Goal: Task Accomplishment & Management: Manage account settings

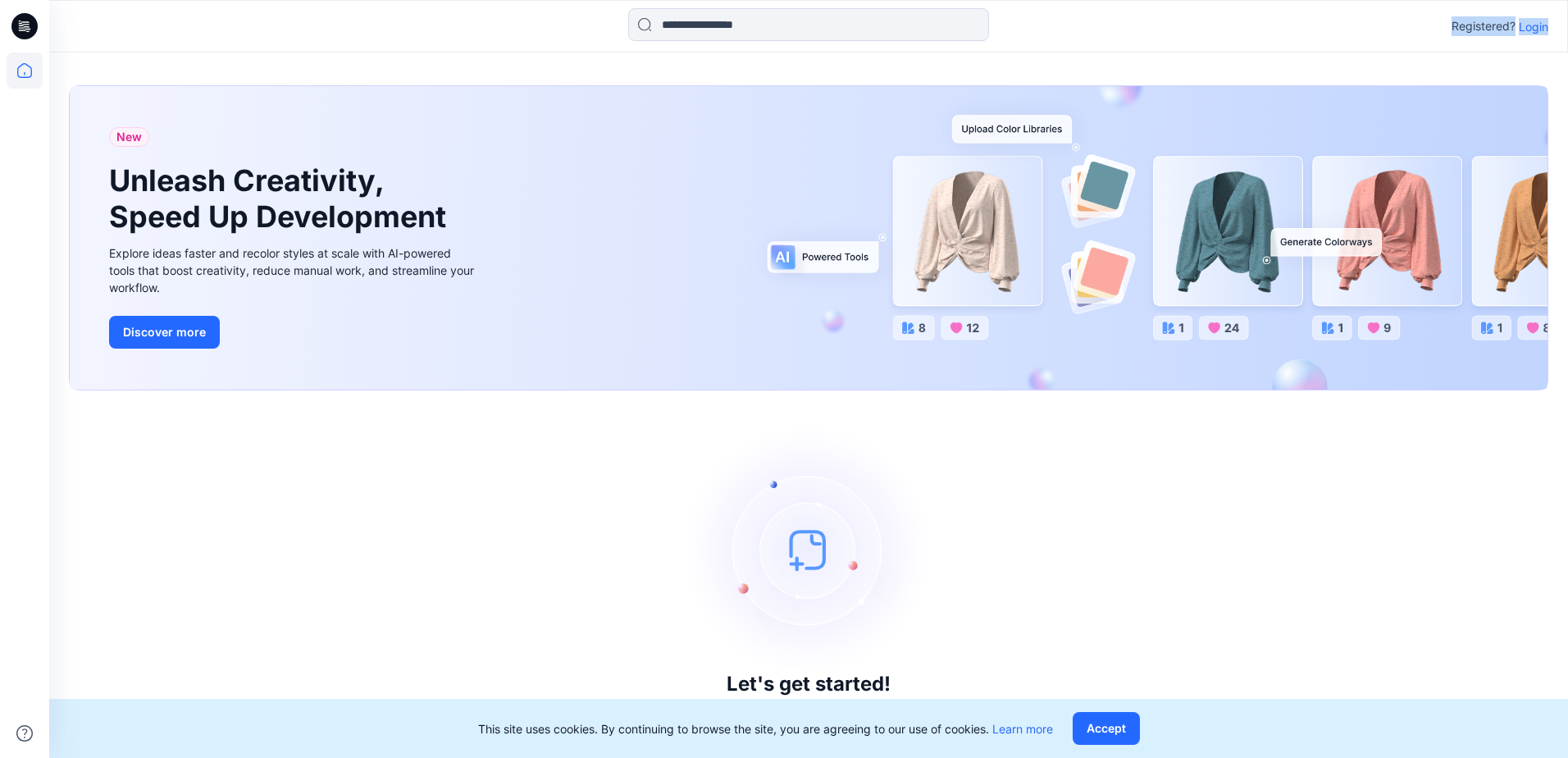
click at [1546, 32] on div "Registered? Login" at bounding box center [808, 26] width 1518 height 36
drag, startPoint x: 1546, startPoint y: 32, endPoint x: 1533, endPoint y: 22, distance: 16.4
click at [1533, 22] on p "Login" at bounding box center [1534, 27] width 29 height 18
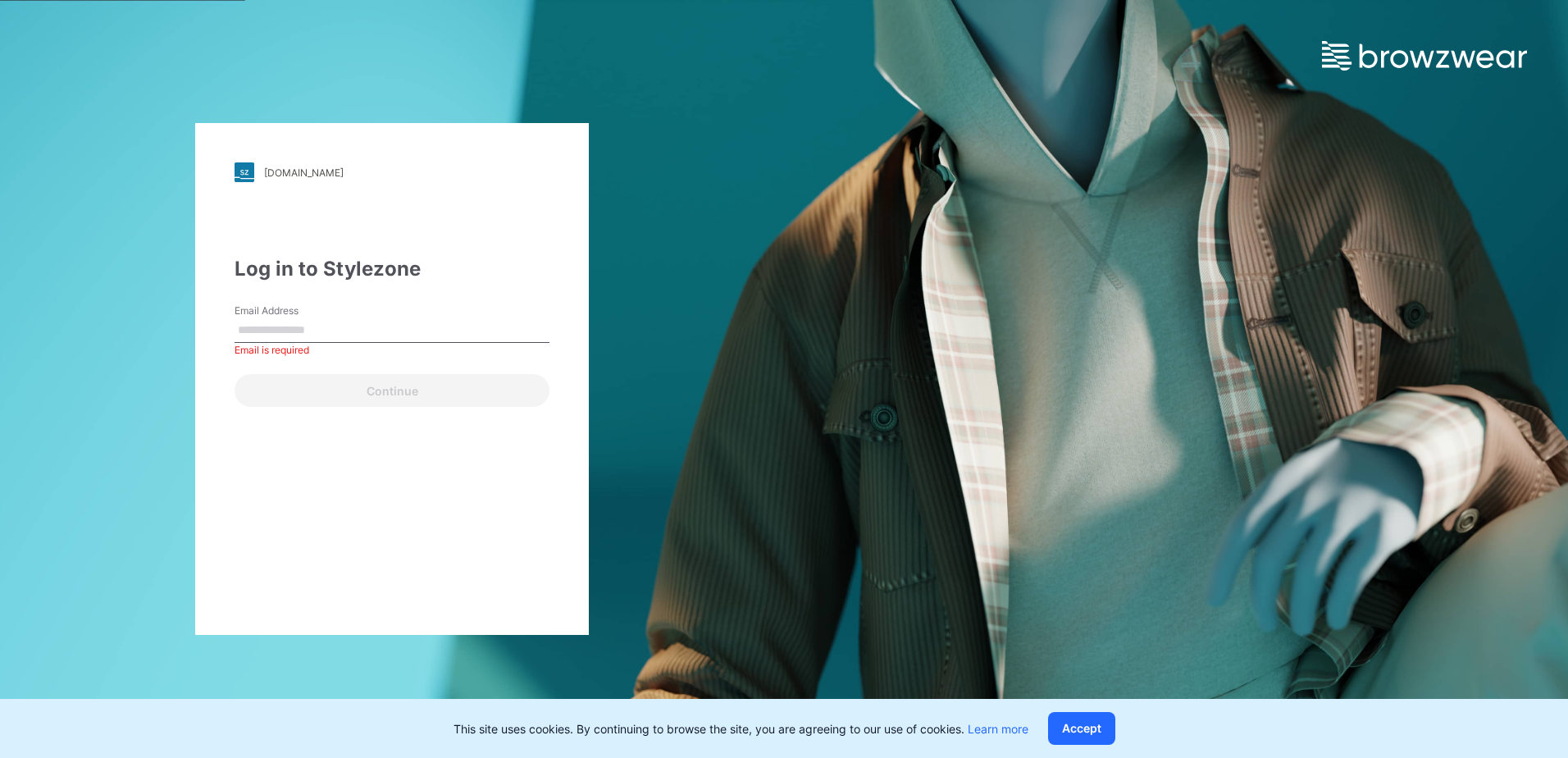
click at [336, 325] on input "Email Address" at bounding box center [392, 330] width 315 height 25
type input "**********"
click at [330, 414] on div "**********" at bounding box center [392, 379] width 393 height 512
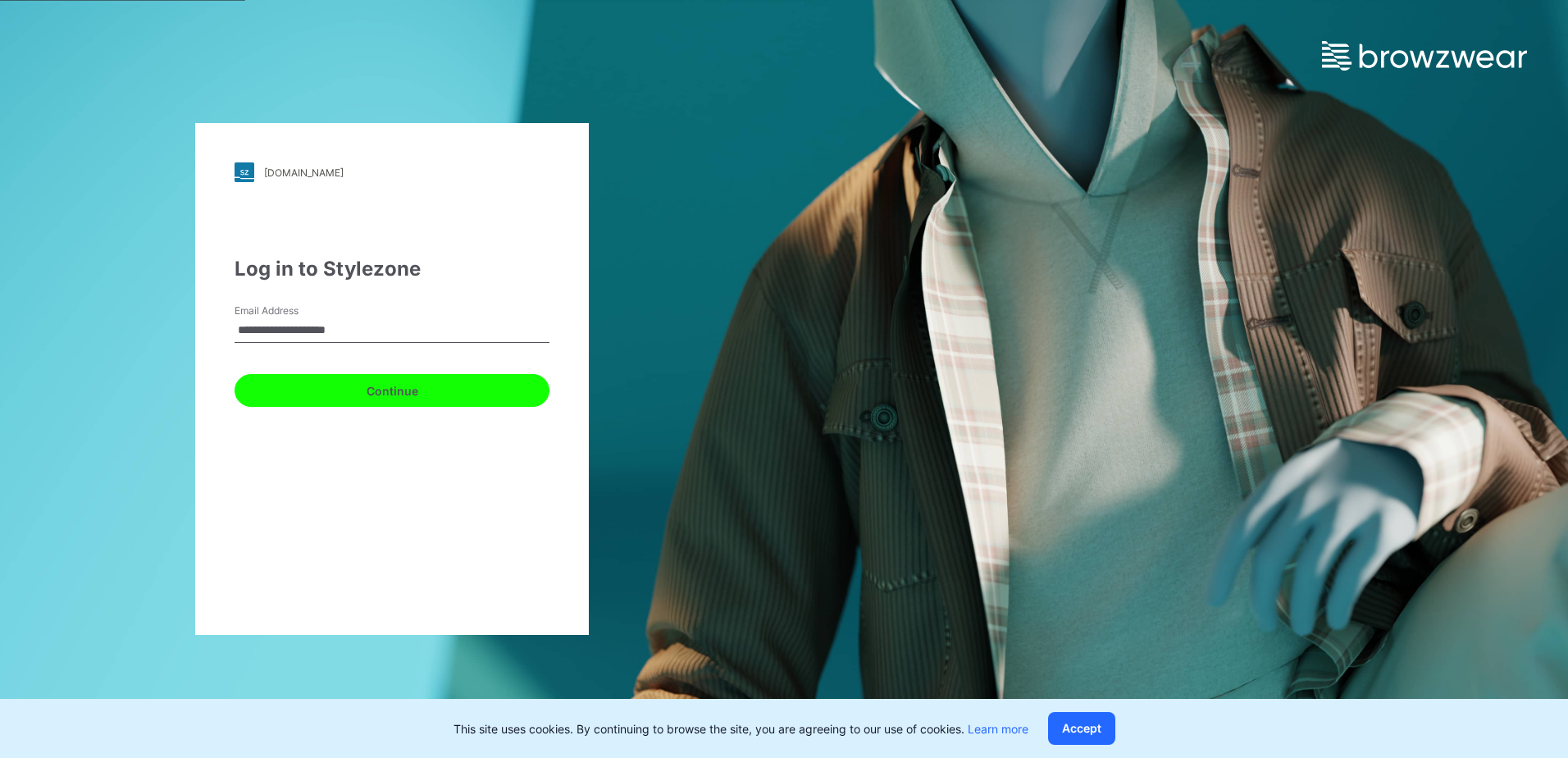
click at [339, 383] on button "Continue" at bounding box center [392, 389] width 315 height 32
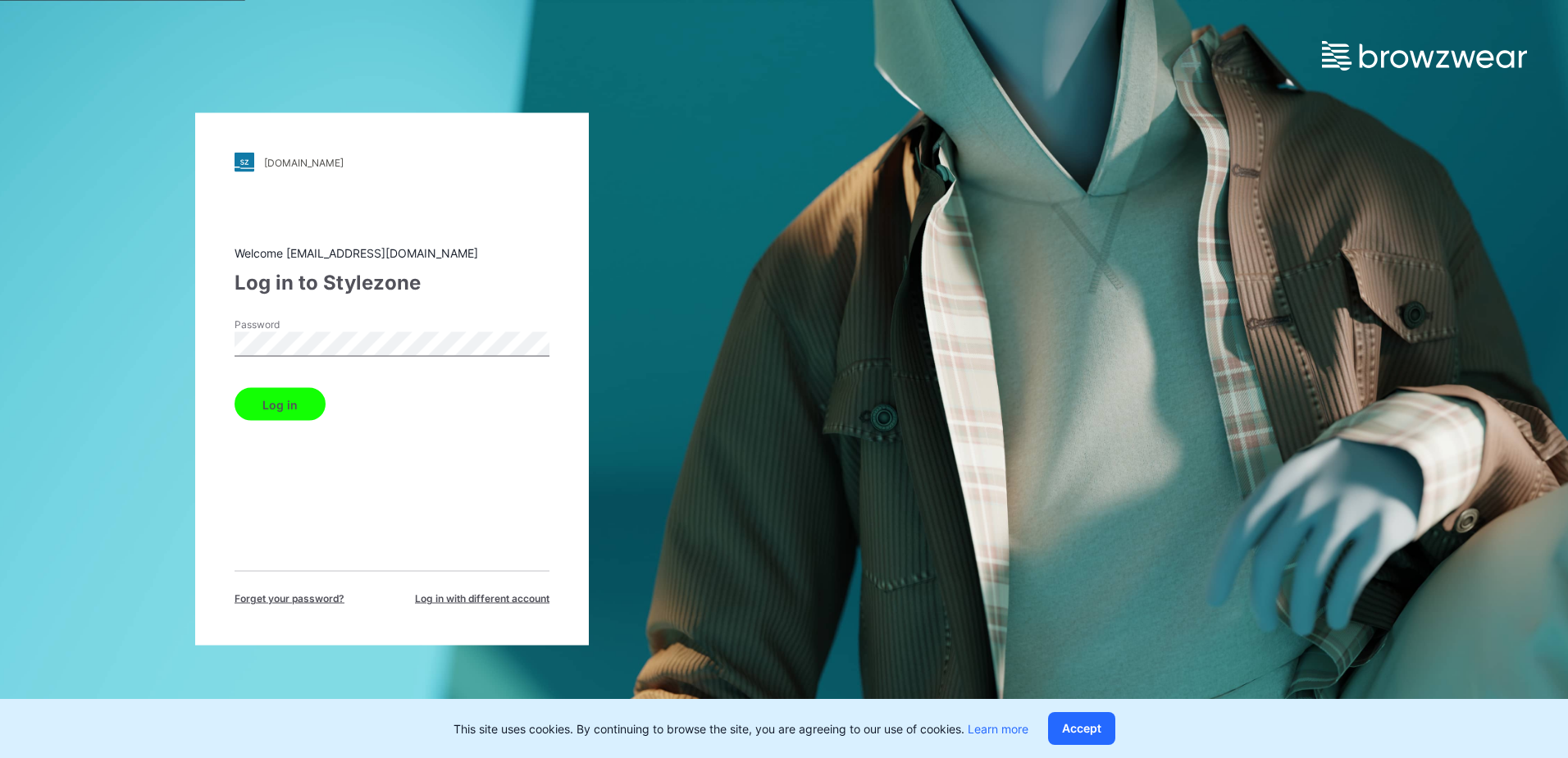
click at [278, 393] on button "Log in" at bounding box center [280, 404] width 91 height 32
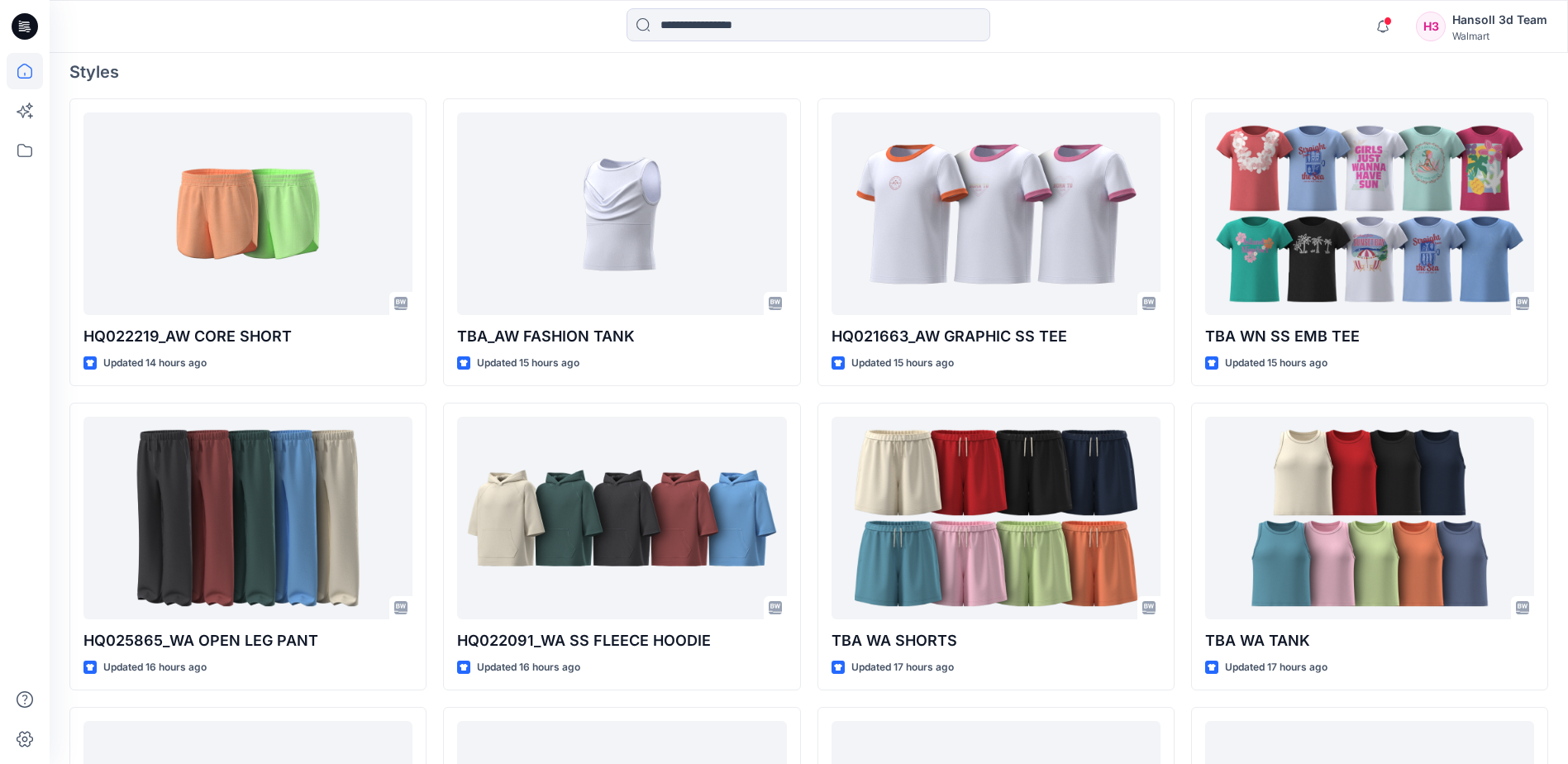
scroll to position [496, 0]
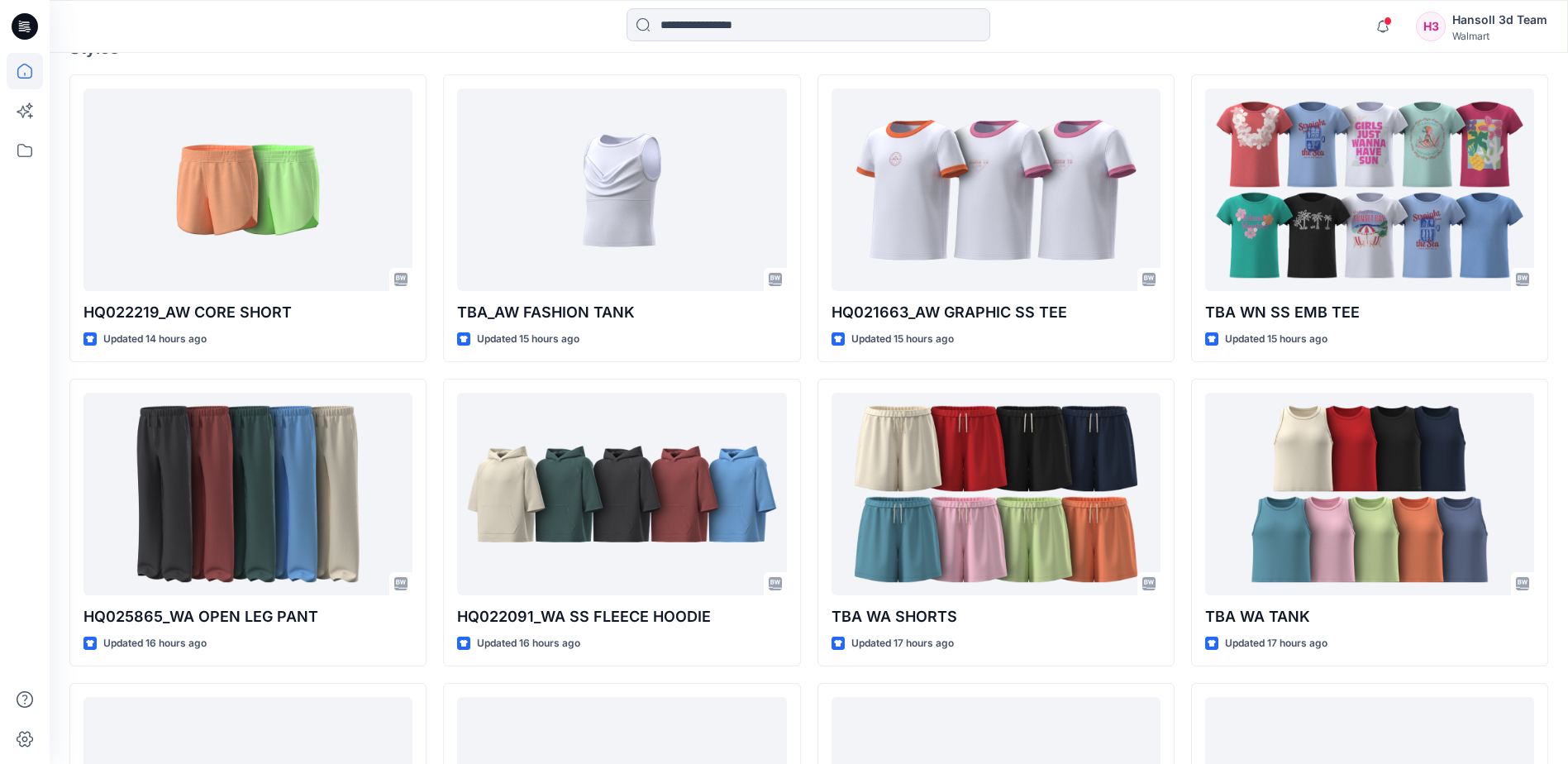
click at [435, 442] on div "HQ022219_AW CORE SHORT Updated 14 hours ago HQ025865_WA OPEN LEG PANT Updated 1…" at bounding box center [808, 522] width 1479 height 896
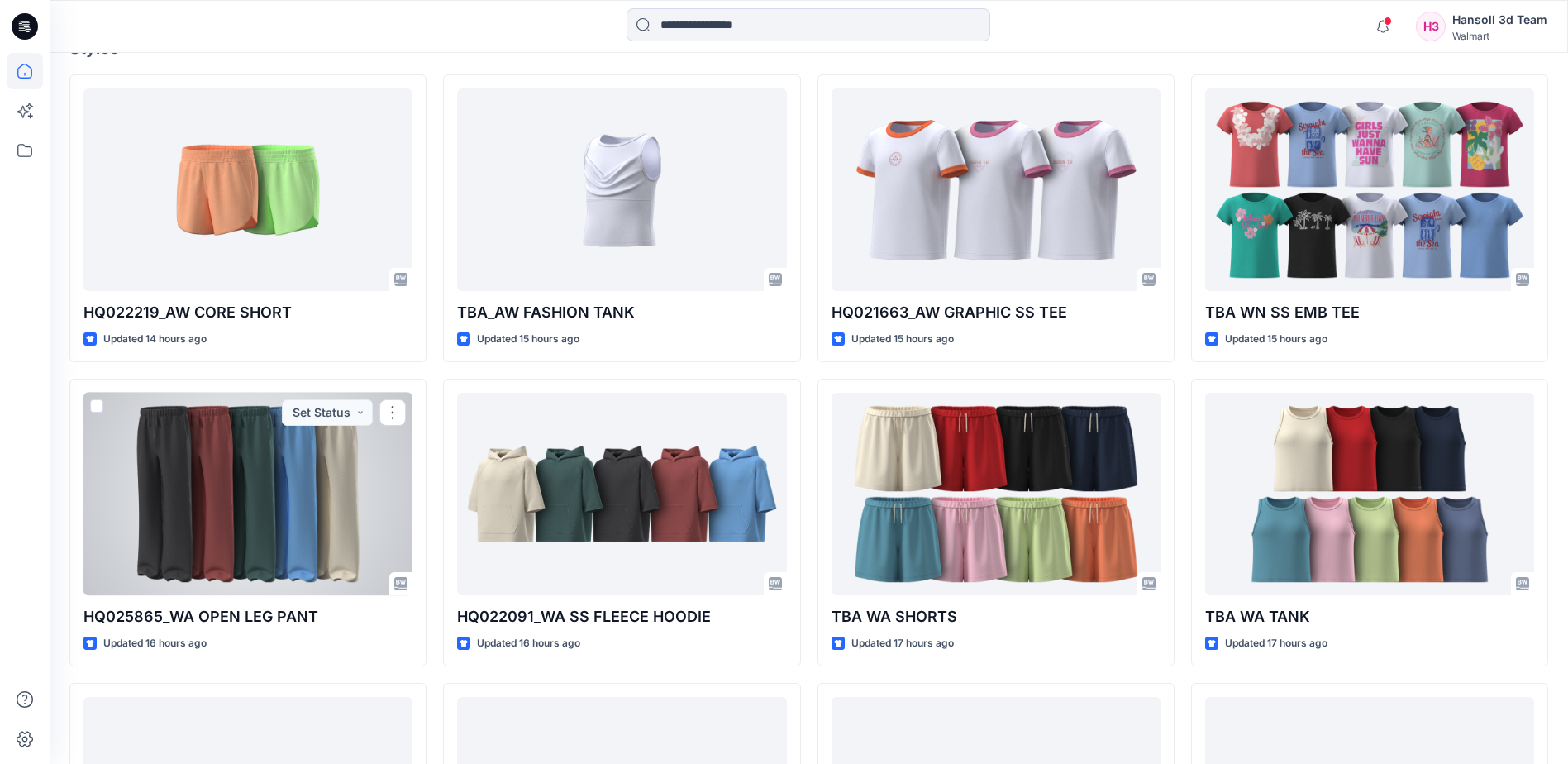
click at [282, 486] on div at bounding box center [248, 493] width 329 height 202
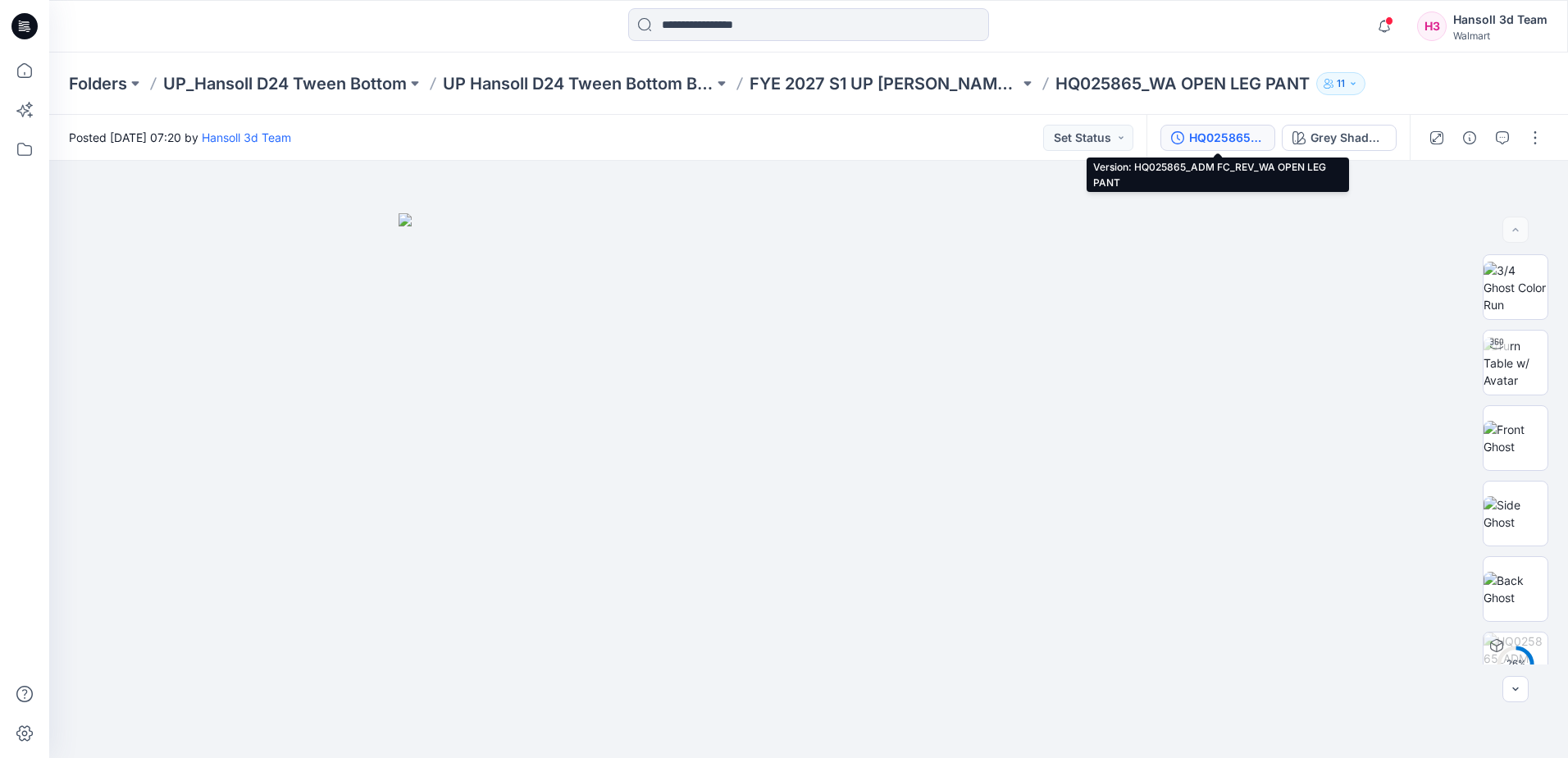
click at [1202, 136] on div "HQ025865_ADM FC_REV_WA OPEN LEG PANT" at bounding box center [1227, 138] width 76 height 18
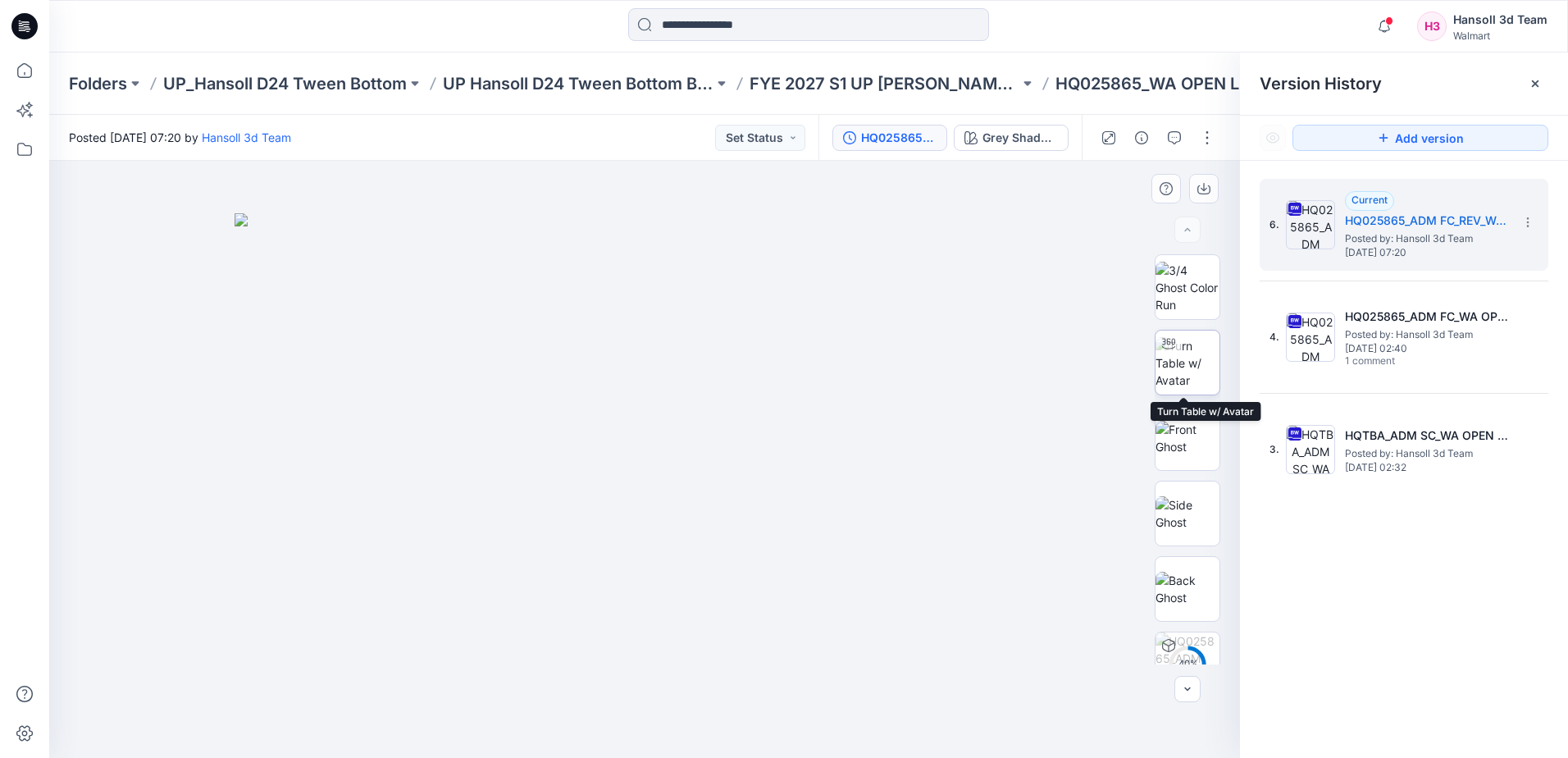
click at [1190, 372] on img at bounding box center [1188, 363] width 64 height 52
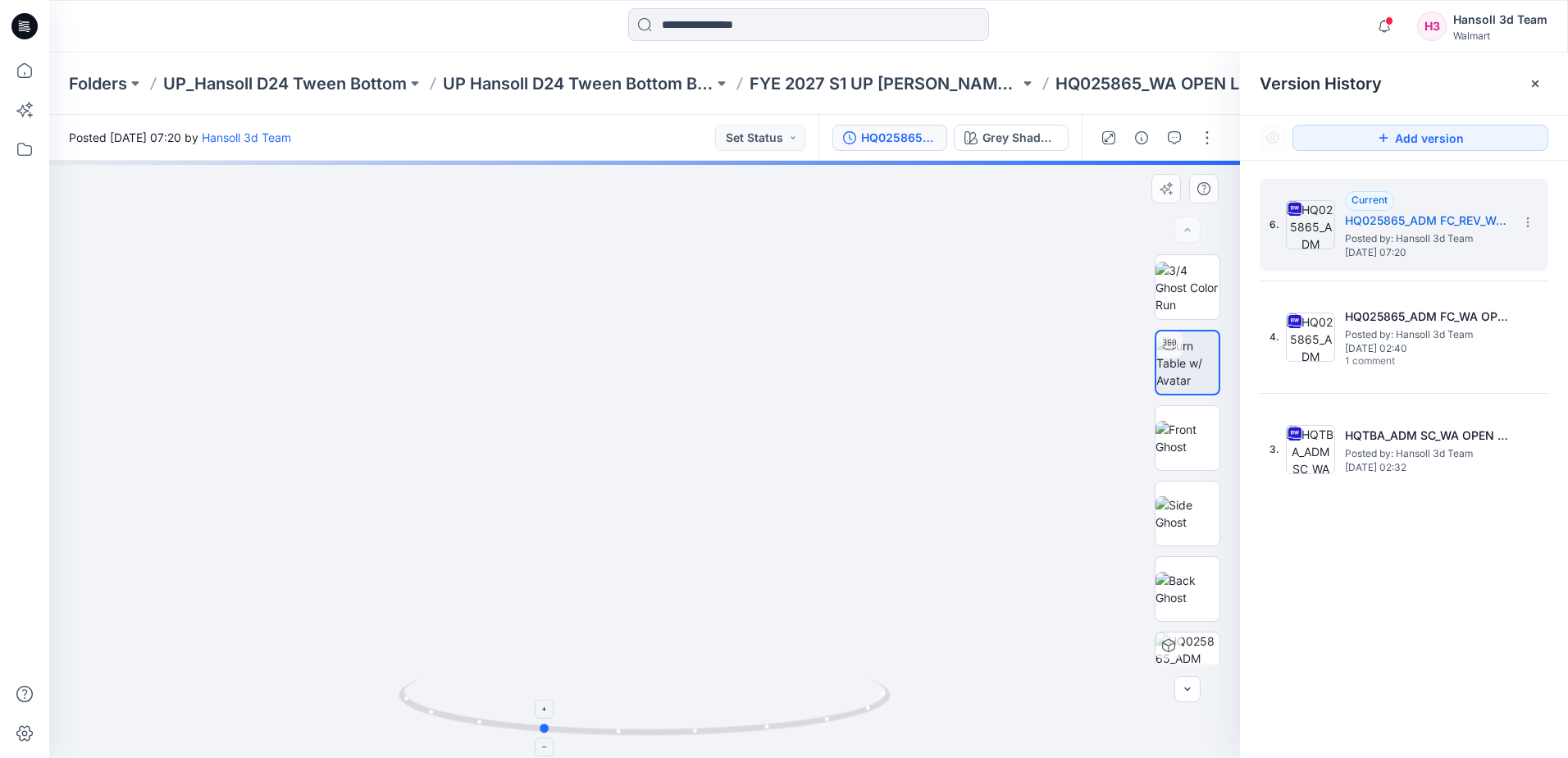
drag, startPoint x: 745, startPoint y: 701, endPoint x: 640, endPoint y: 709, distance: 105.3
click at [640, 709] on icon at bounding box center [646, 709] width 496 height 62
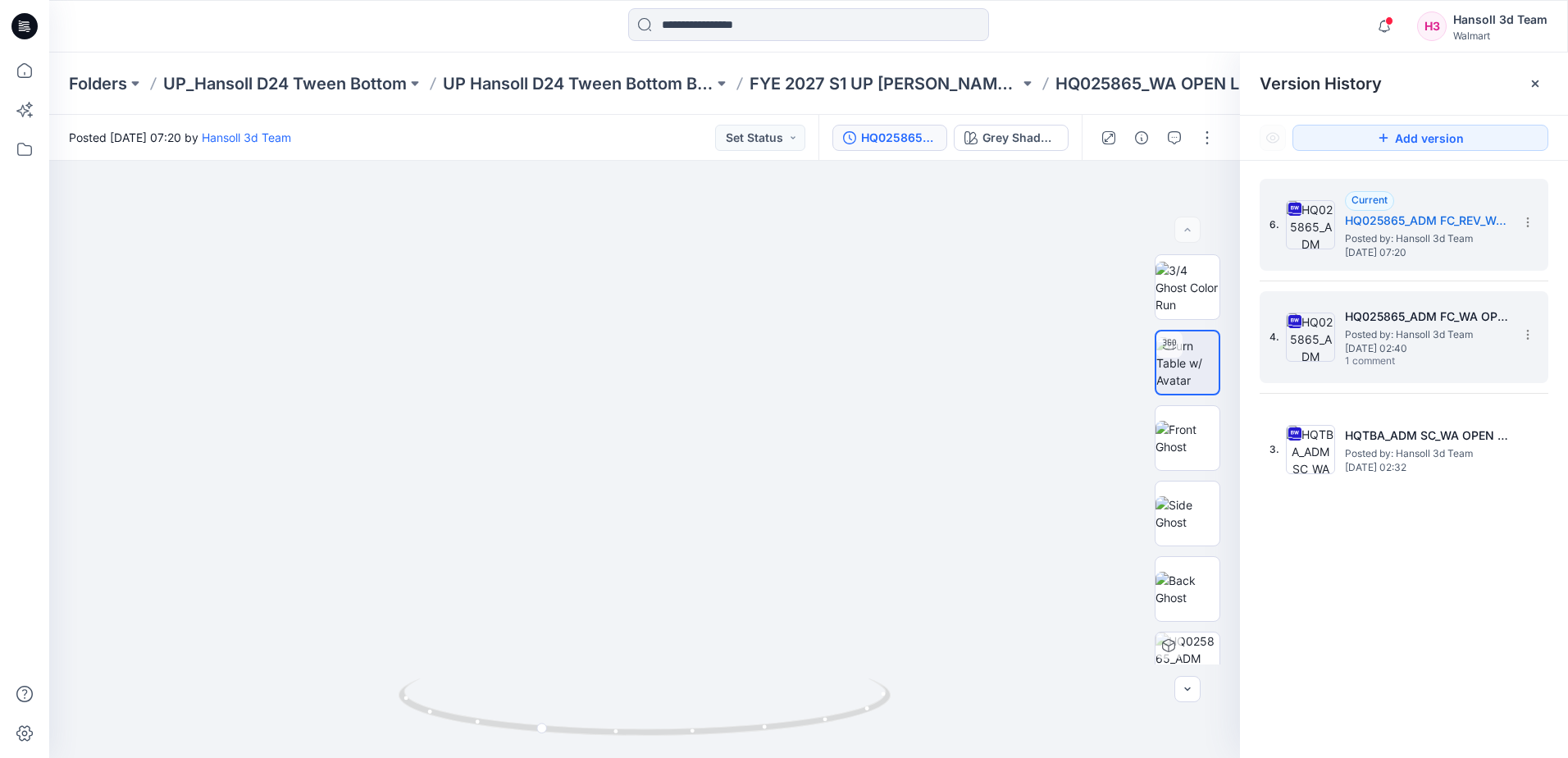
drag, startPoint x: 1371, startPoint y: 339, endPoint x: 1299, endPoint y: 369, distance: 78.0
click at [1371, 340] on span "Posted by: Hansoll 3d Team" at bounding box center [1426, 334] width 164 height 17
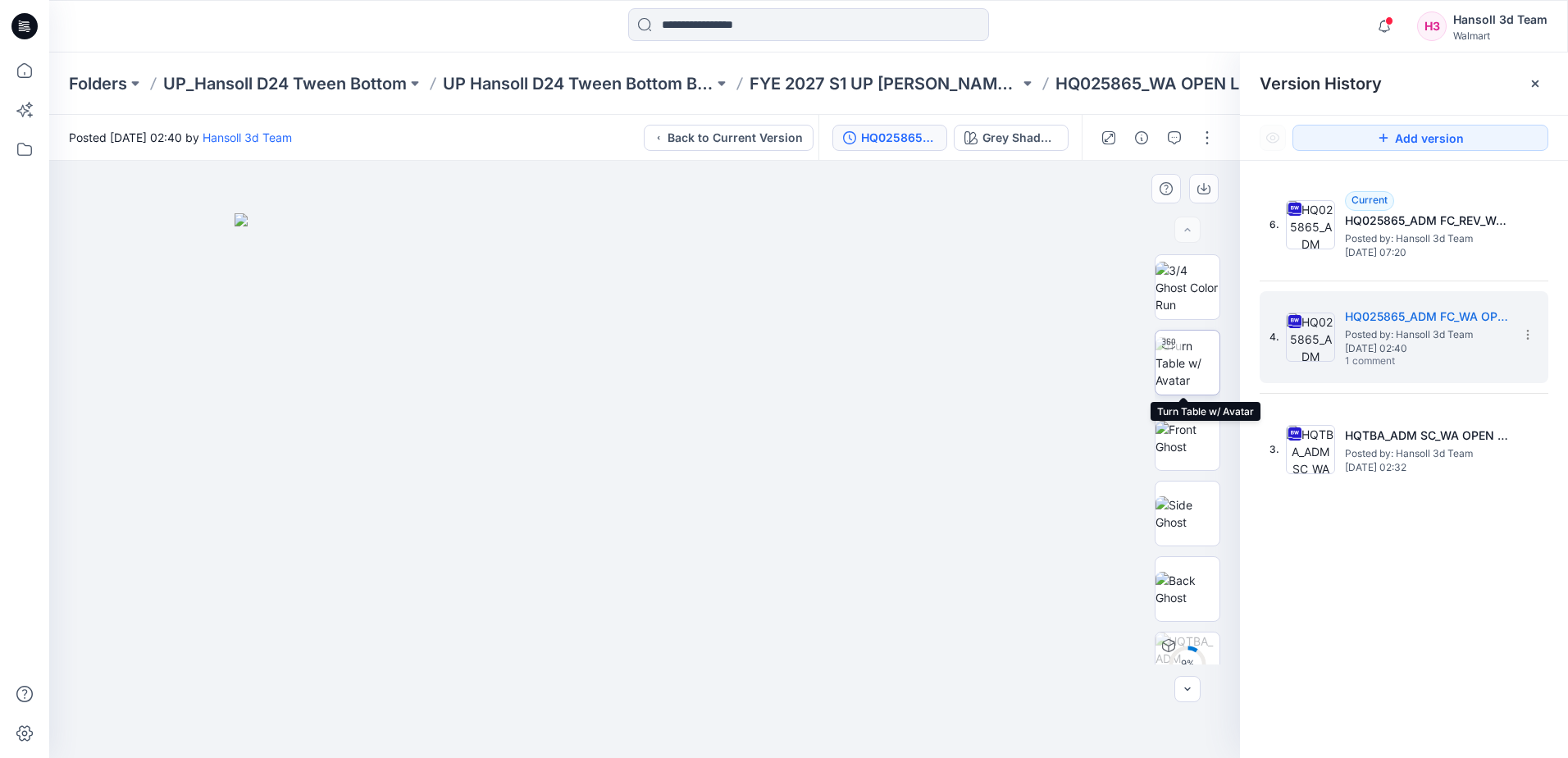
click at [1200, 363] on img at bounding box center [1188, 363] width 64 height 52
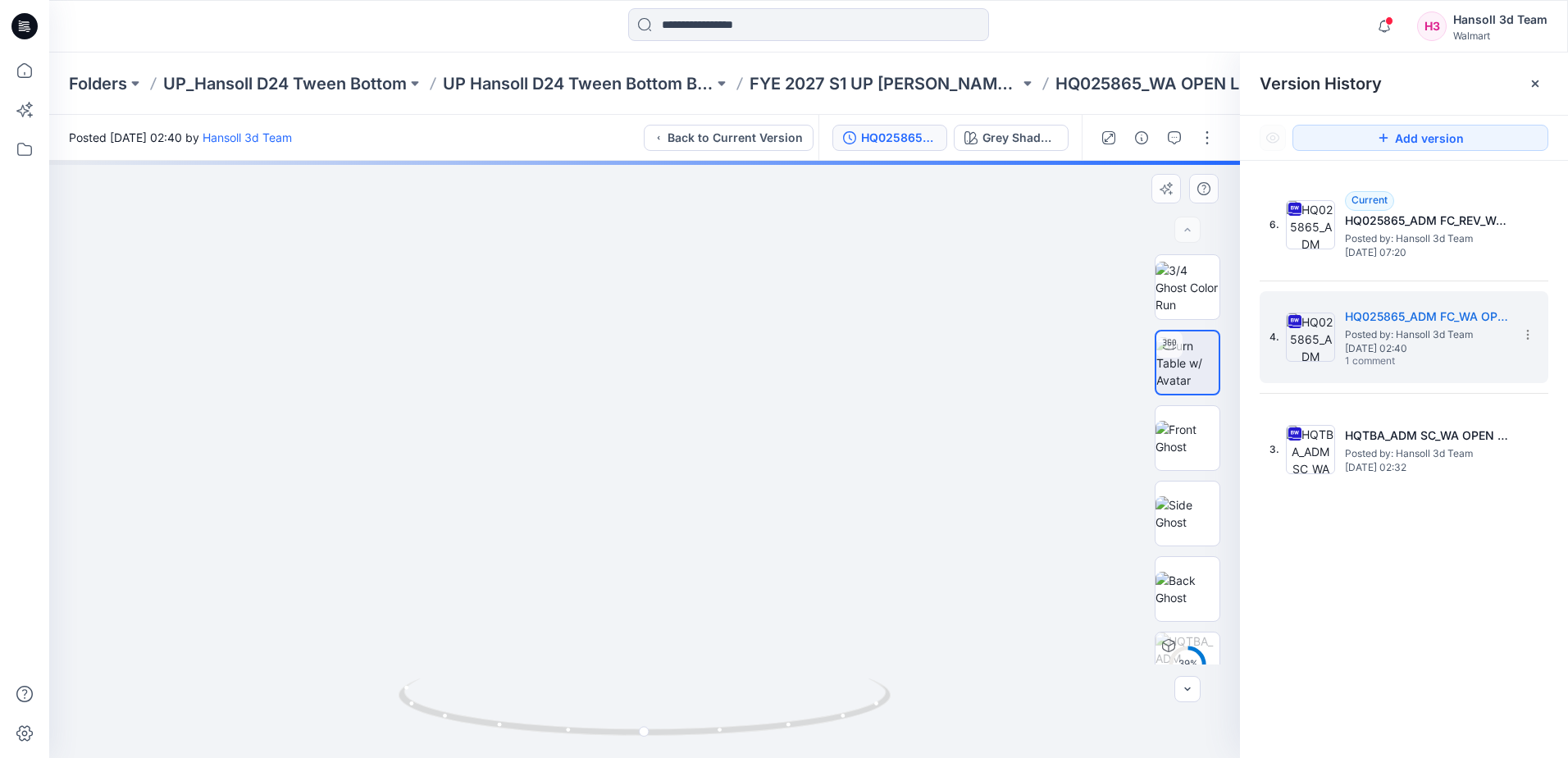
drag, startPoint x: 737, startPoint y: 598, endPoint x: 628, endPoint y: 484, distance: 157.7
drag, startPoint x: 726, startPoint y: 719, endPoint x: 613, endPoint y: 717, distance: 113.0
click at [613, 717] on icon at bounding box center [646, 709] width 496 height 62
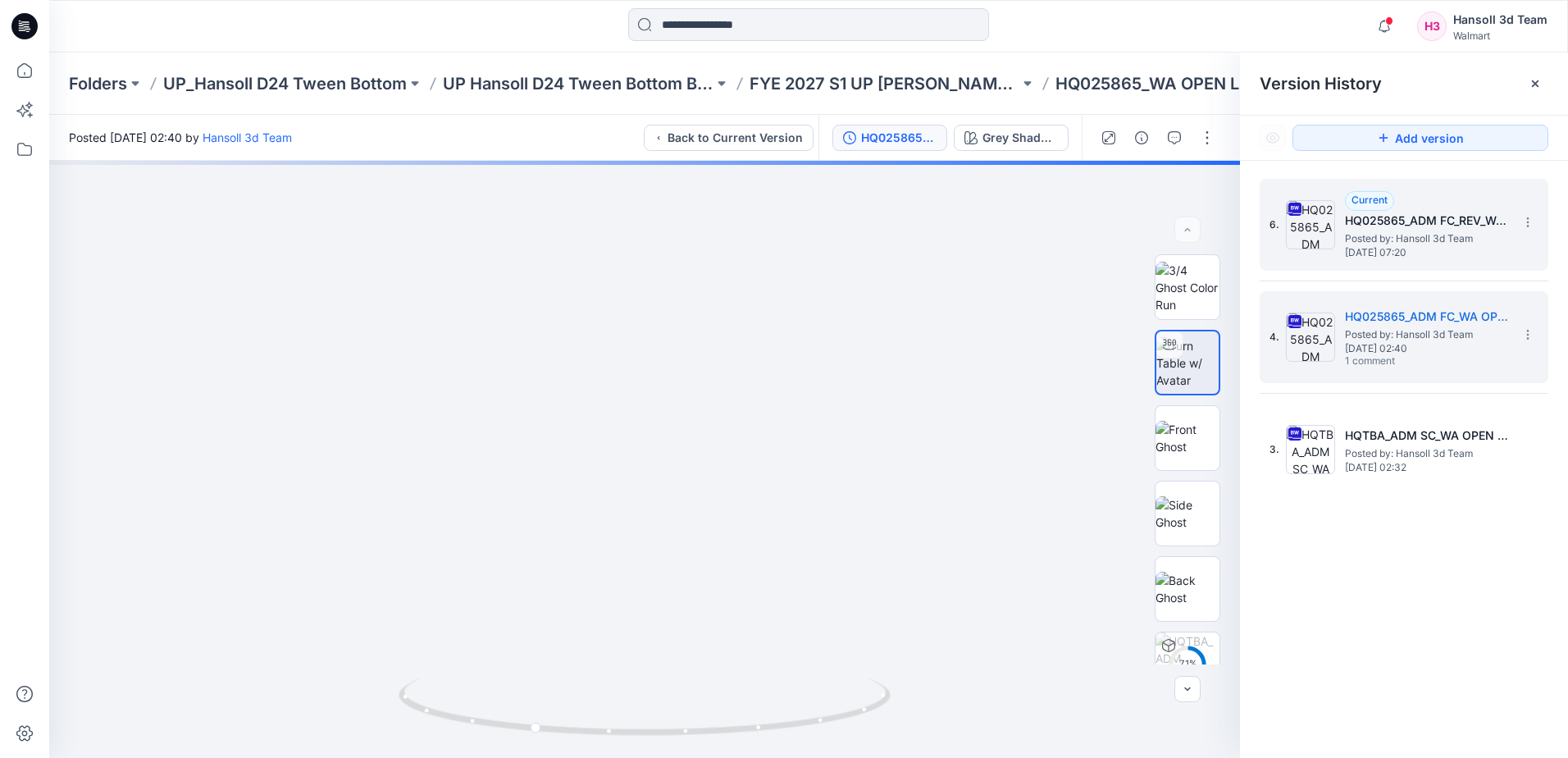
click at [1371, 255] on span "[DATE] 07:20" at bounding box center [1426, 253] width 164 height 12
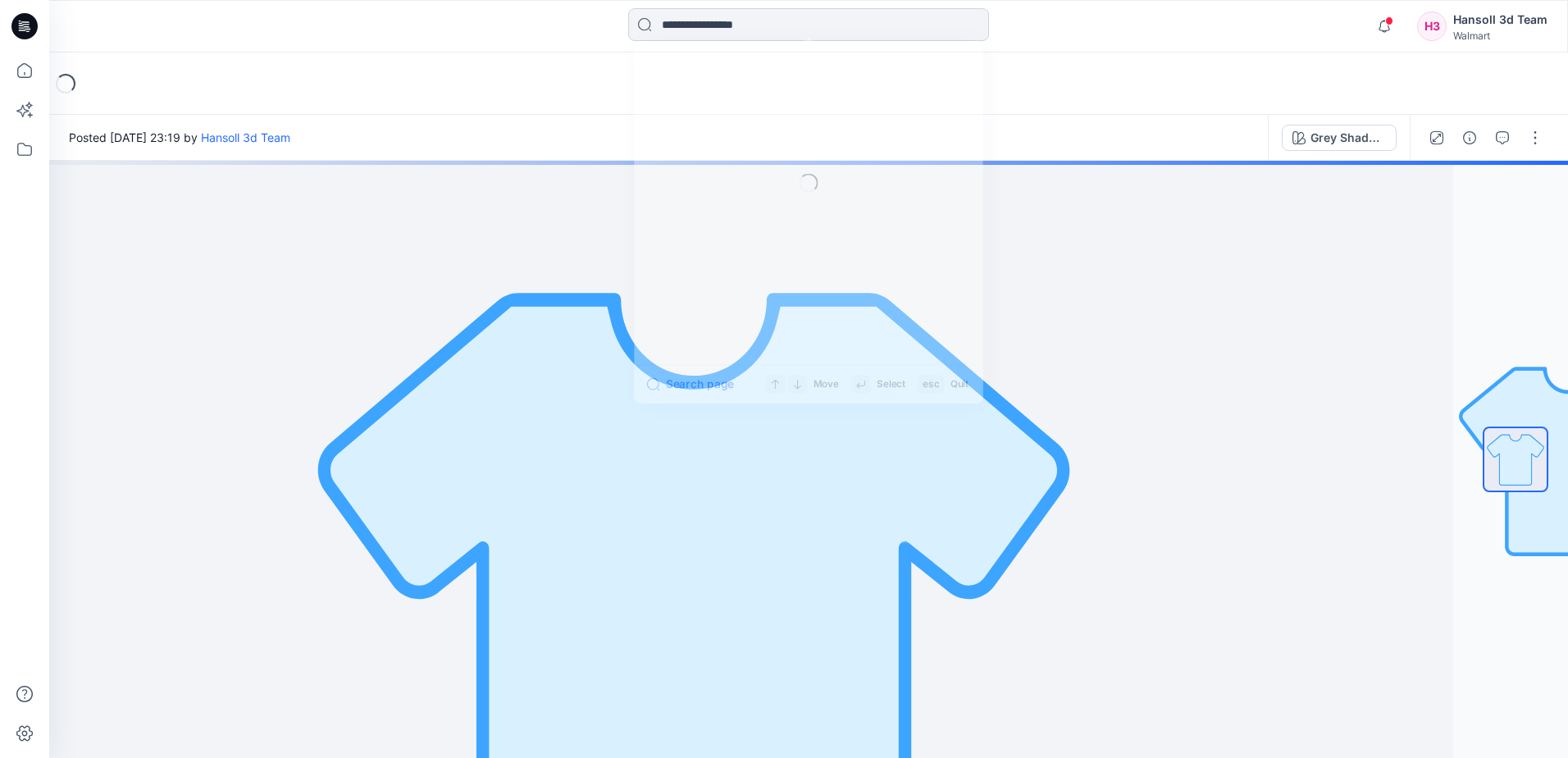
click at [729, 28] on input at bounding box center [808, 24] width 361 height 32
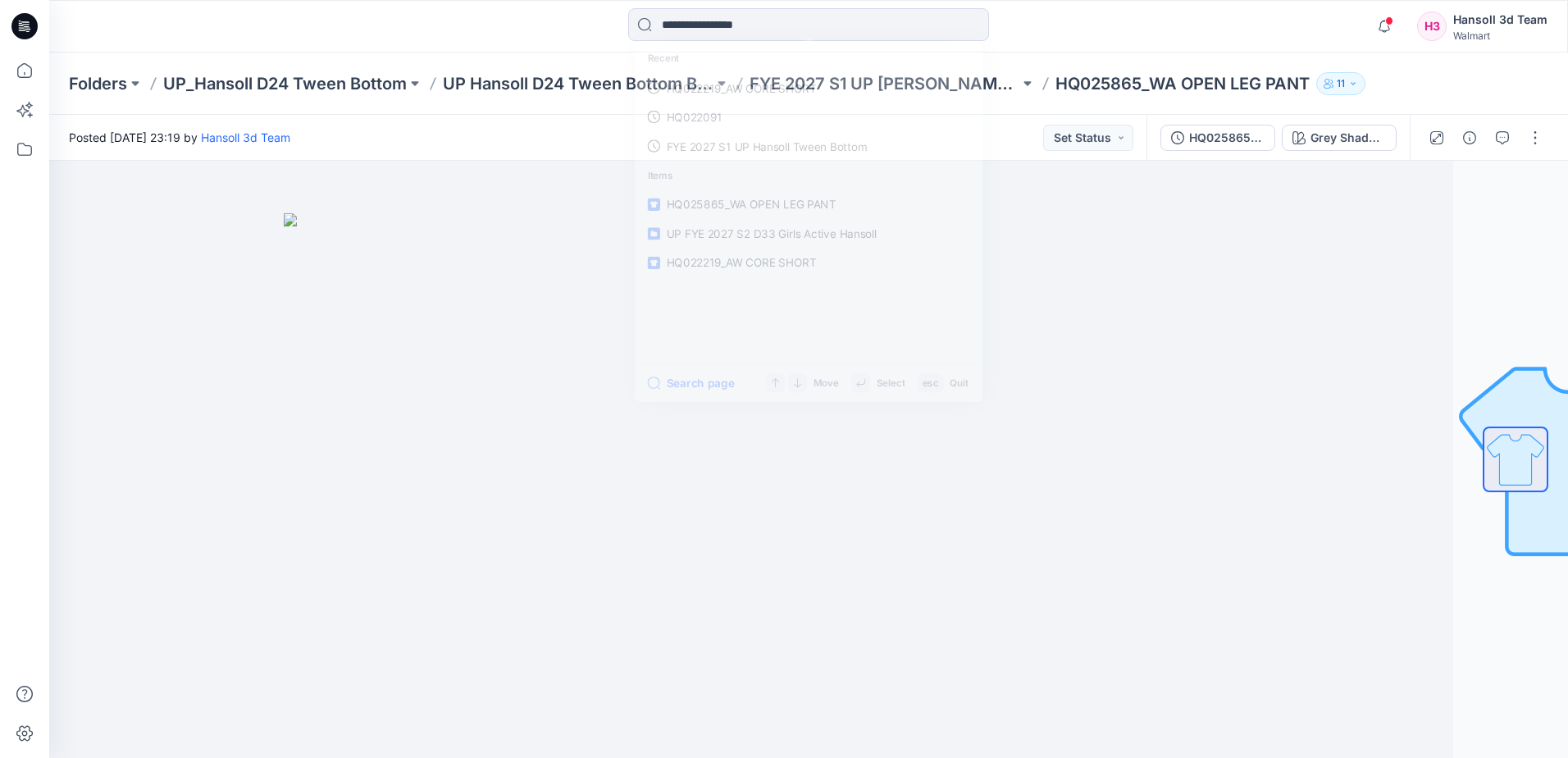
click at [16, 13] on icon at bounding box center [25, 26] width 27 height 52
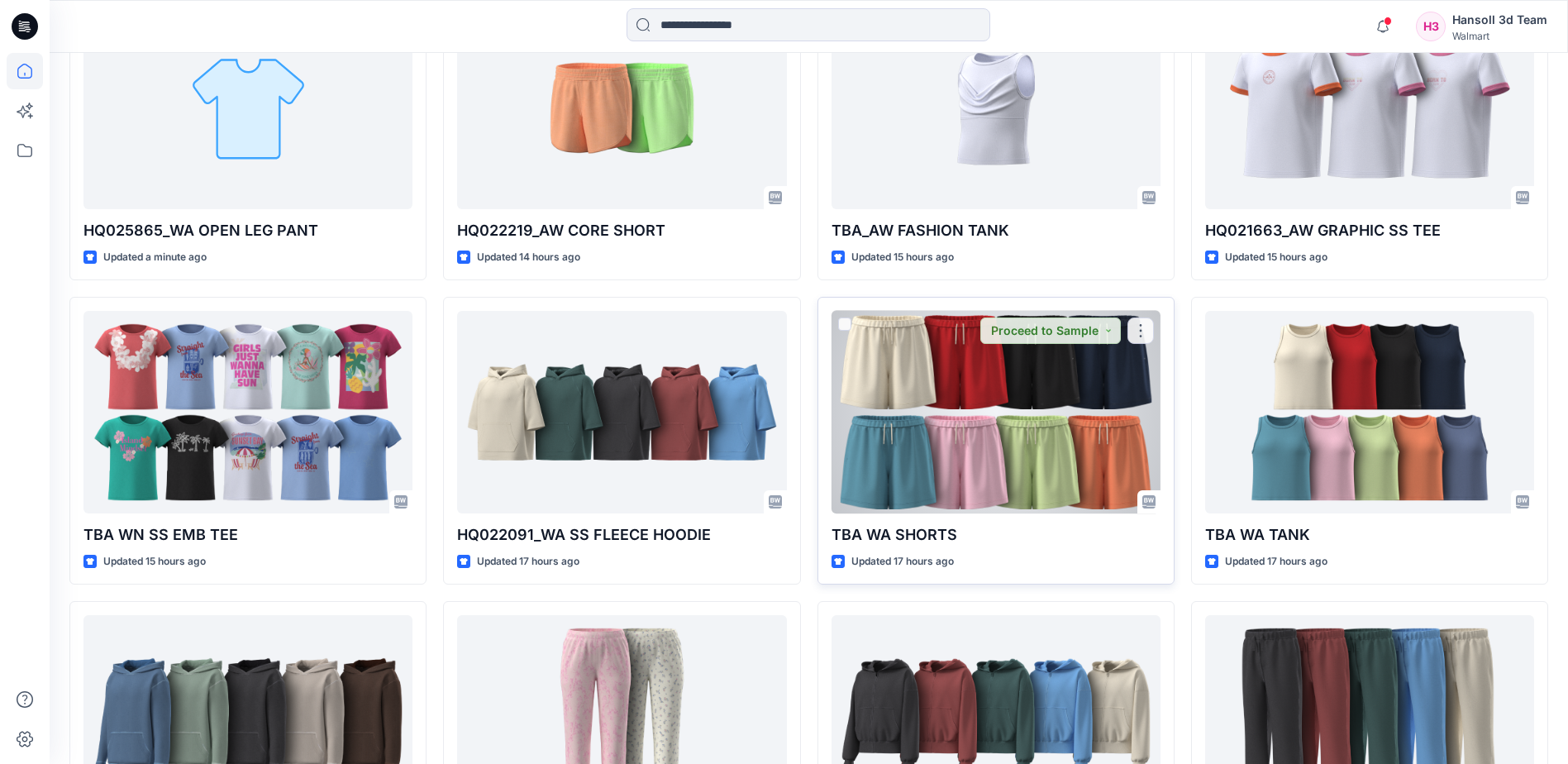
scroll to position [579, 0]
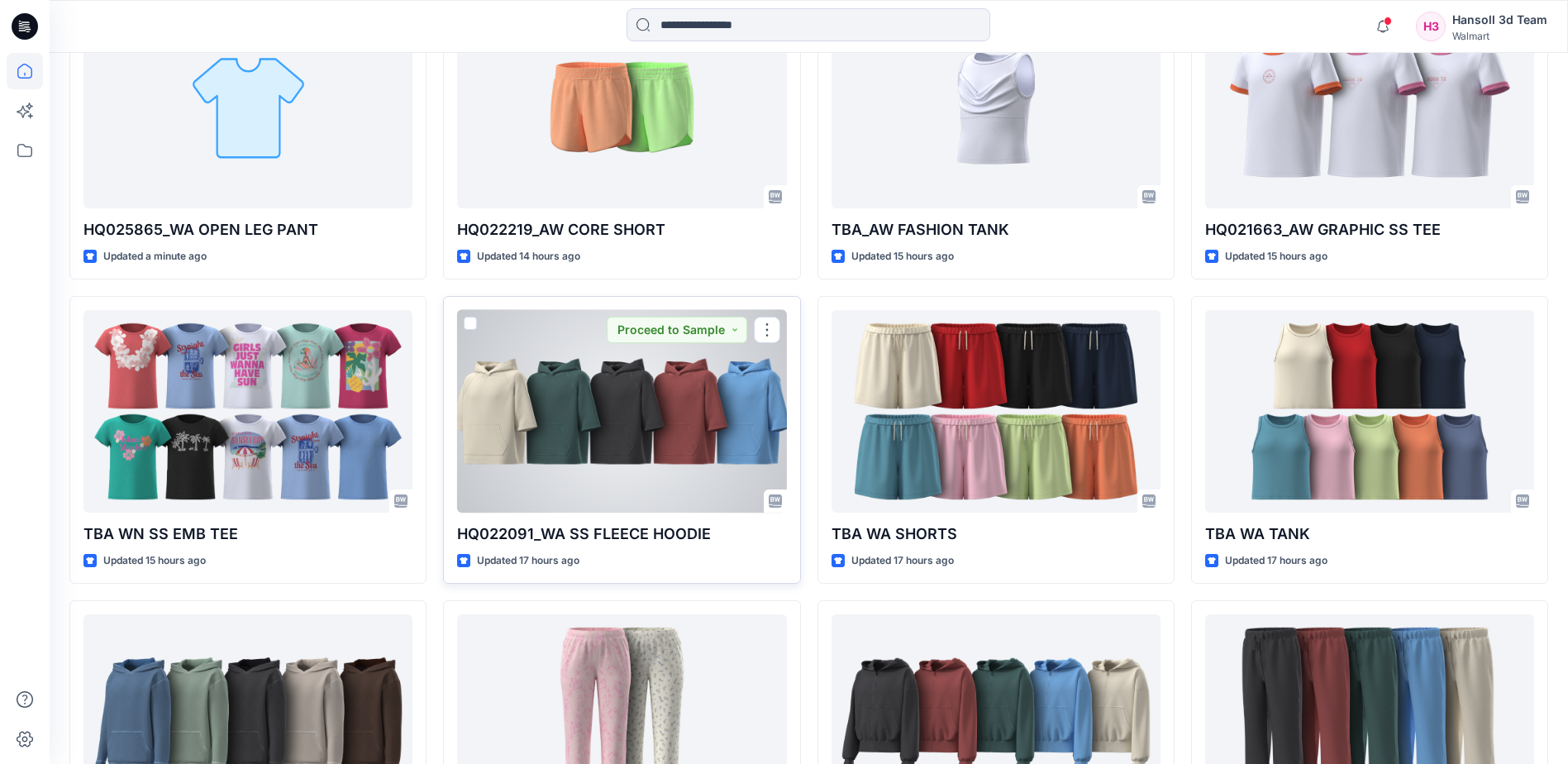
click at [664, 429] on div at bounding box center [621, 411] width 329 height 202
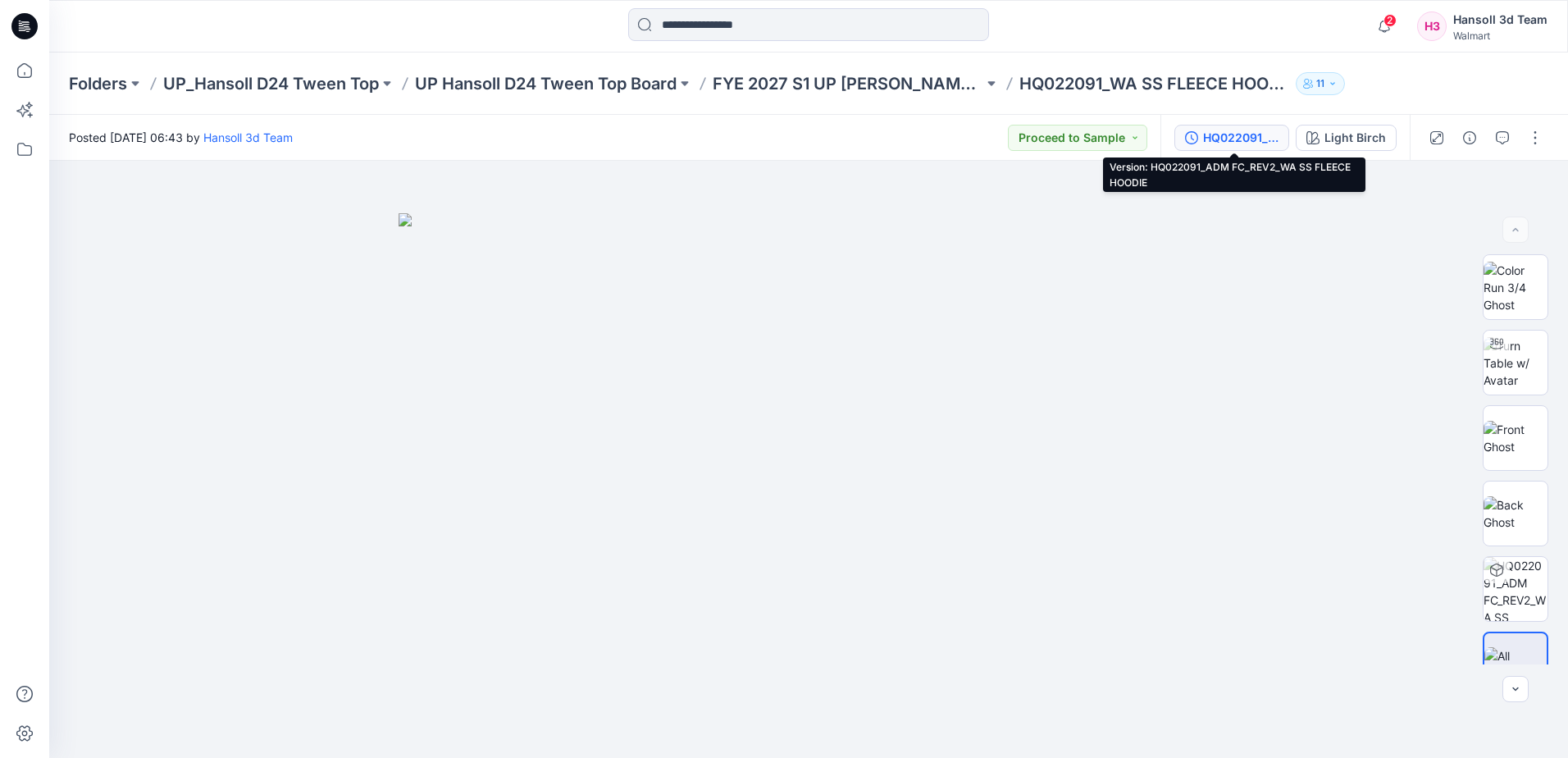
click at [1239, 142] on div "HQ022091_ADM FC_REV2_WA SS FLEECE HOODIE" at bounding box center [1241, 138] width 76 height 18
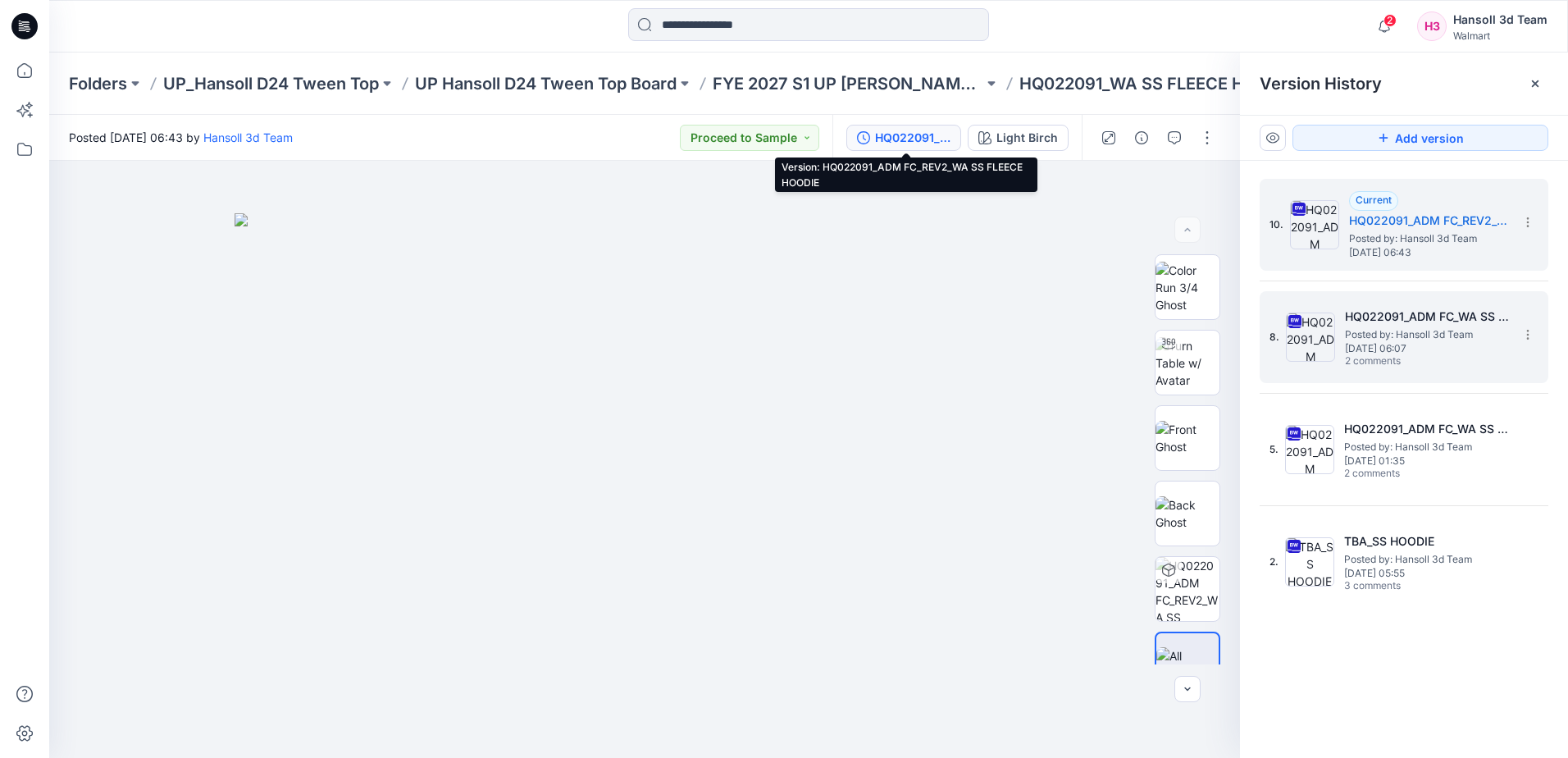
click at [1373, 354] on span "[DATE] 06:07" at bounding box center [1426, 349] width 164 height 12
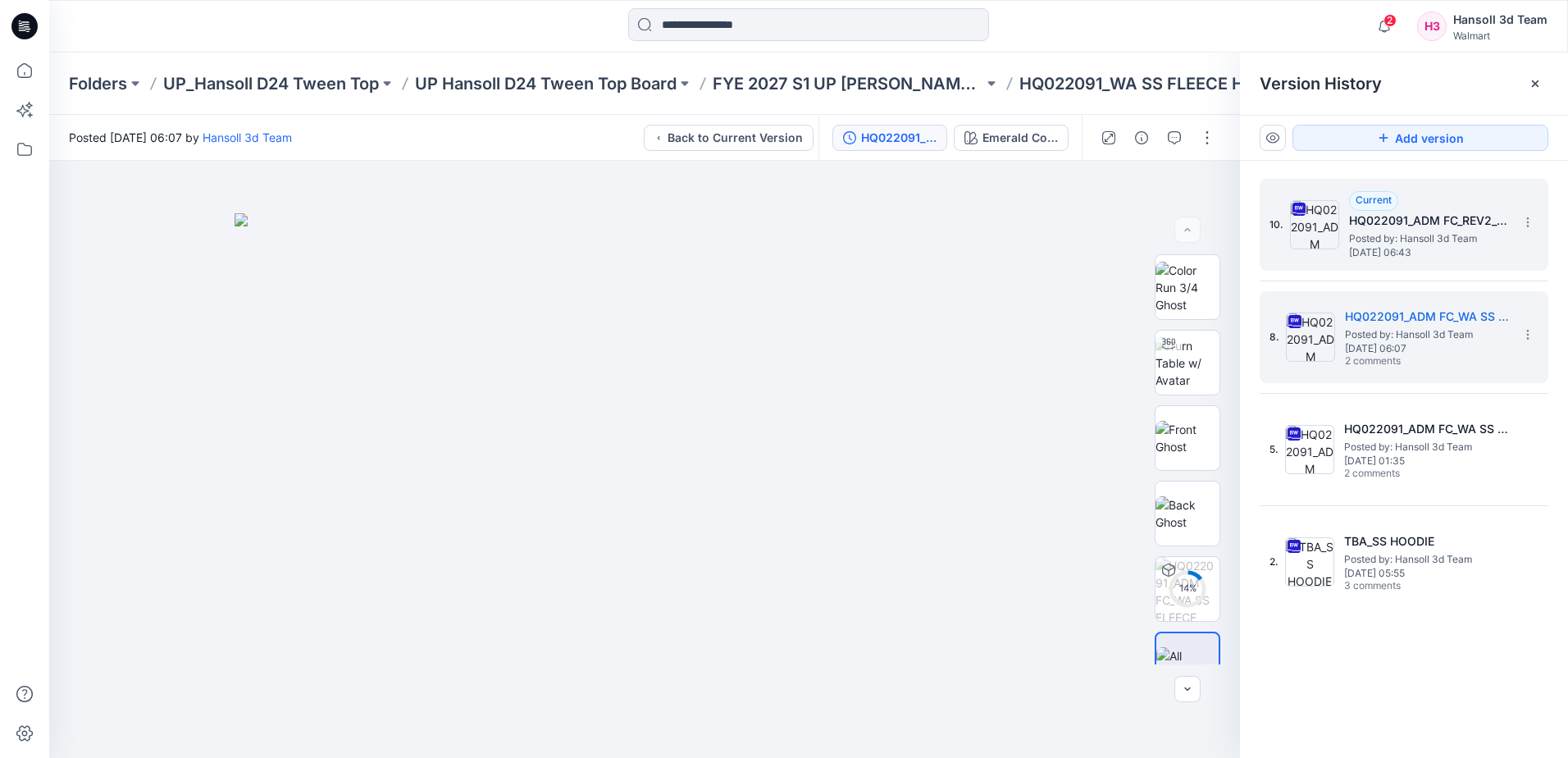
click at [1395, 242] on span "Posted by: Hansoll 3d Team" at bounding box center [1430, 238] width 164 height 17
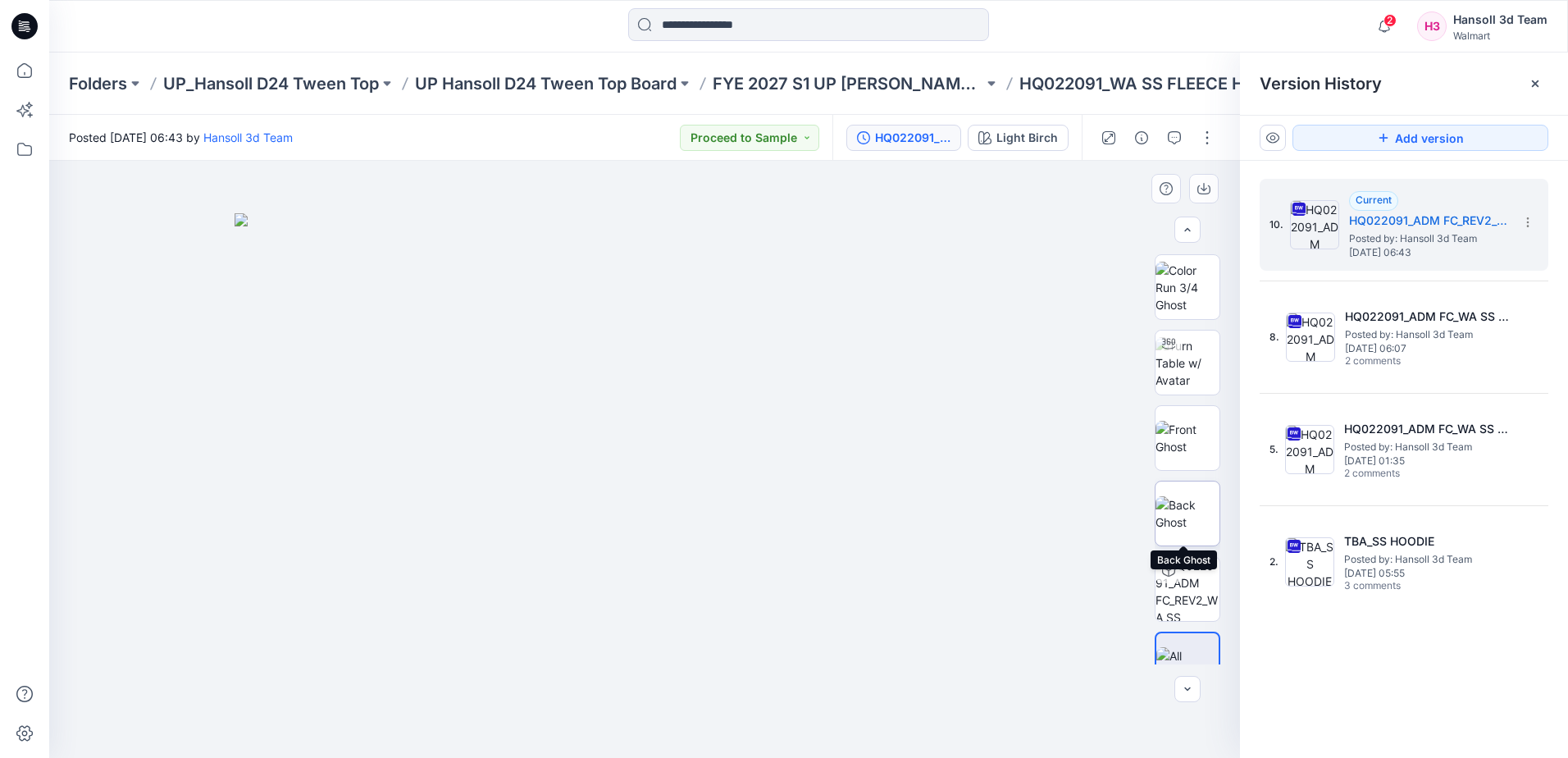
scroll to position [32, 0]
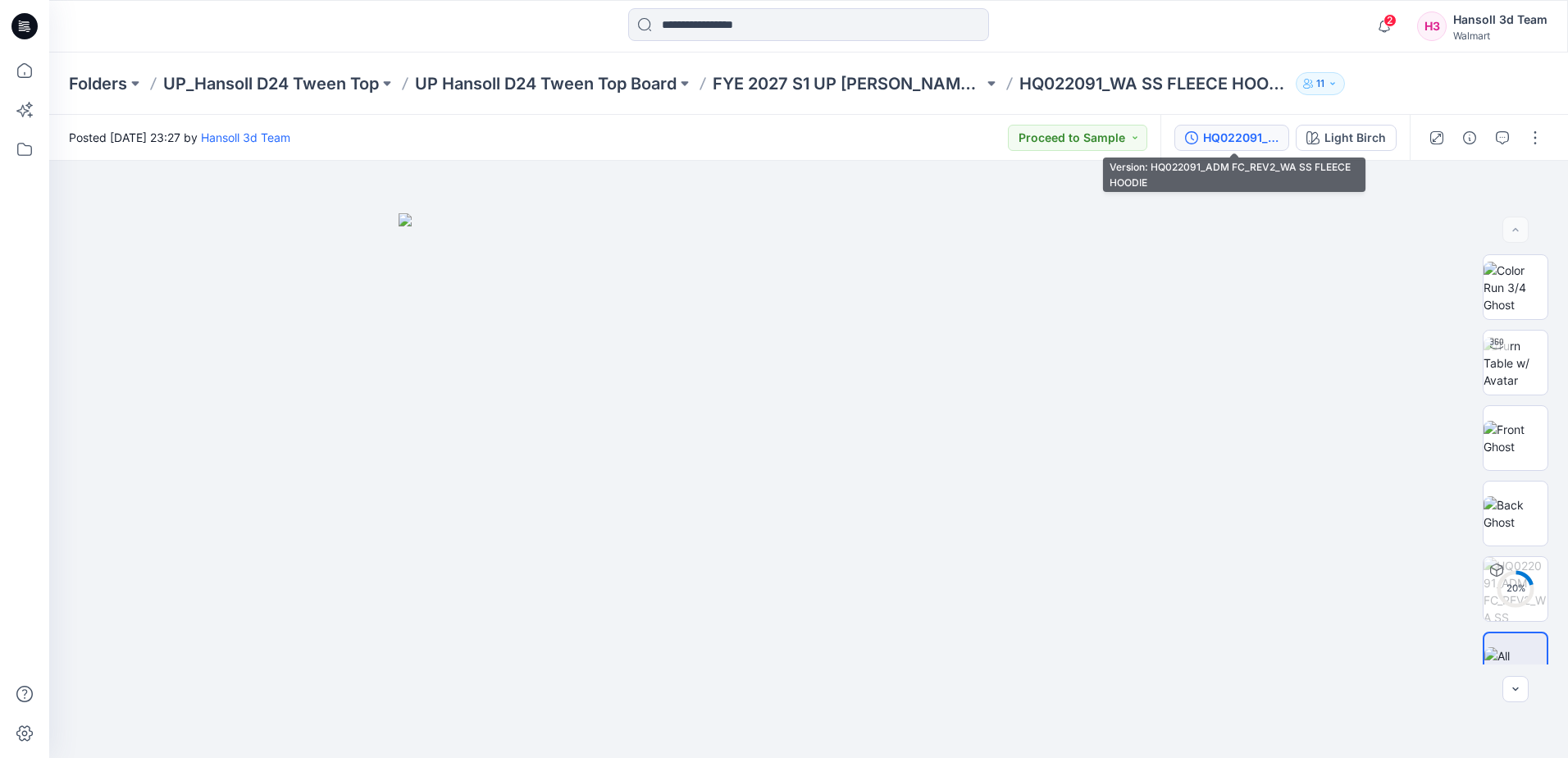
click at [1246, 137] on div "HQ022091_ADM FC_REV2_WA SS FLEECE HOODIE" at bounding box center [1241, 138] width 76 height 18
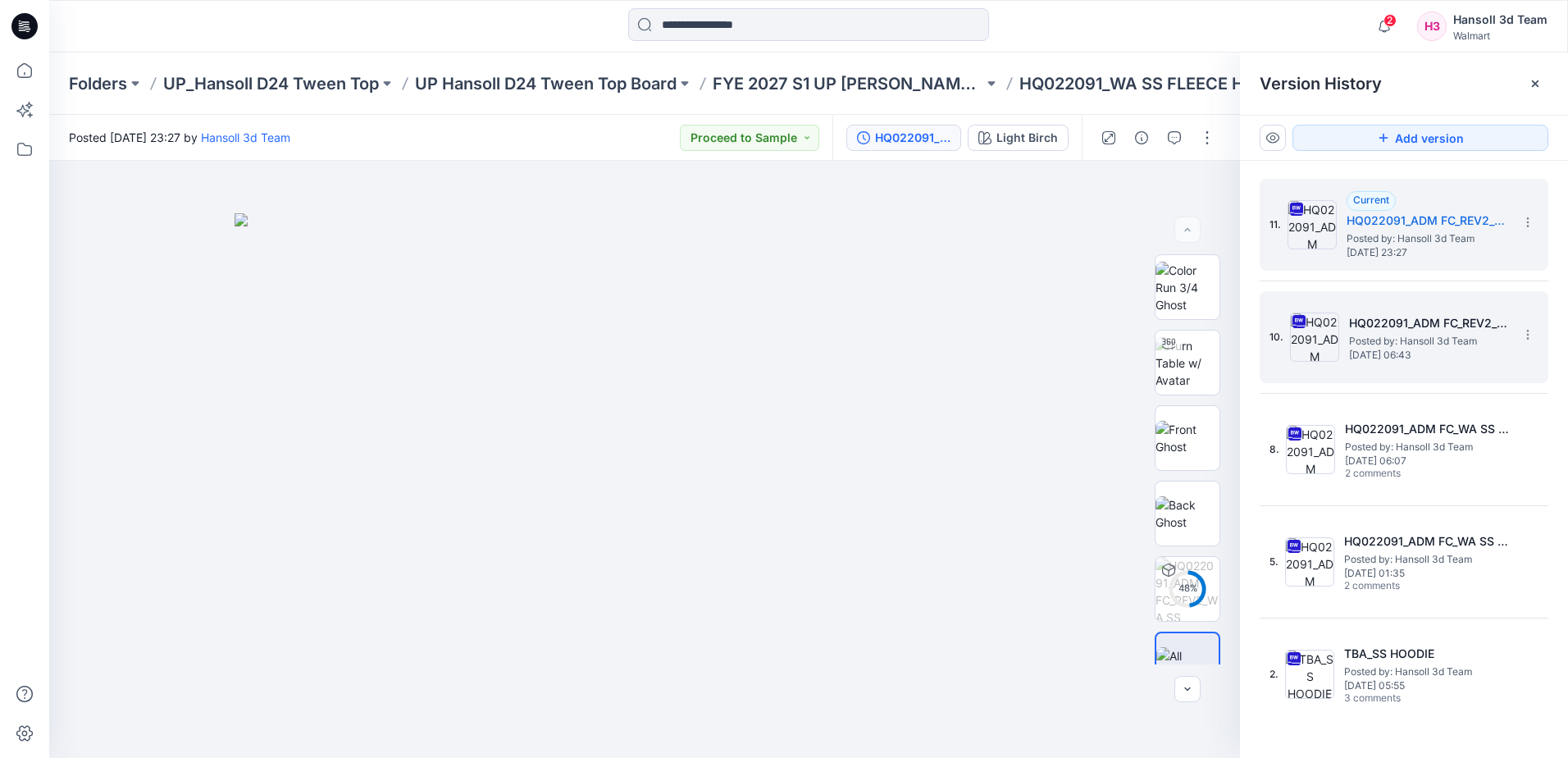
click at [1445, 358] on span "[DATE] 06:43" at bounding box center [1430, 355] width 164 height 12
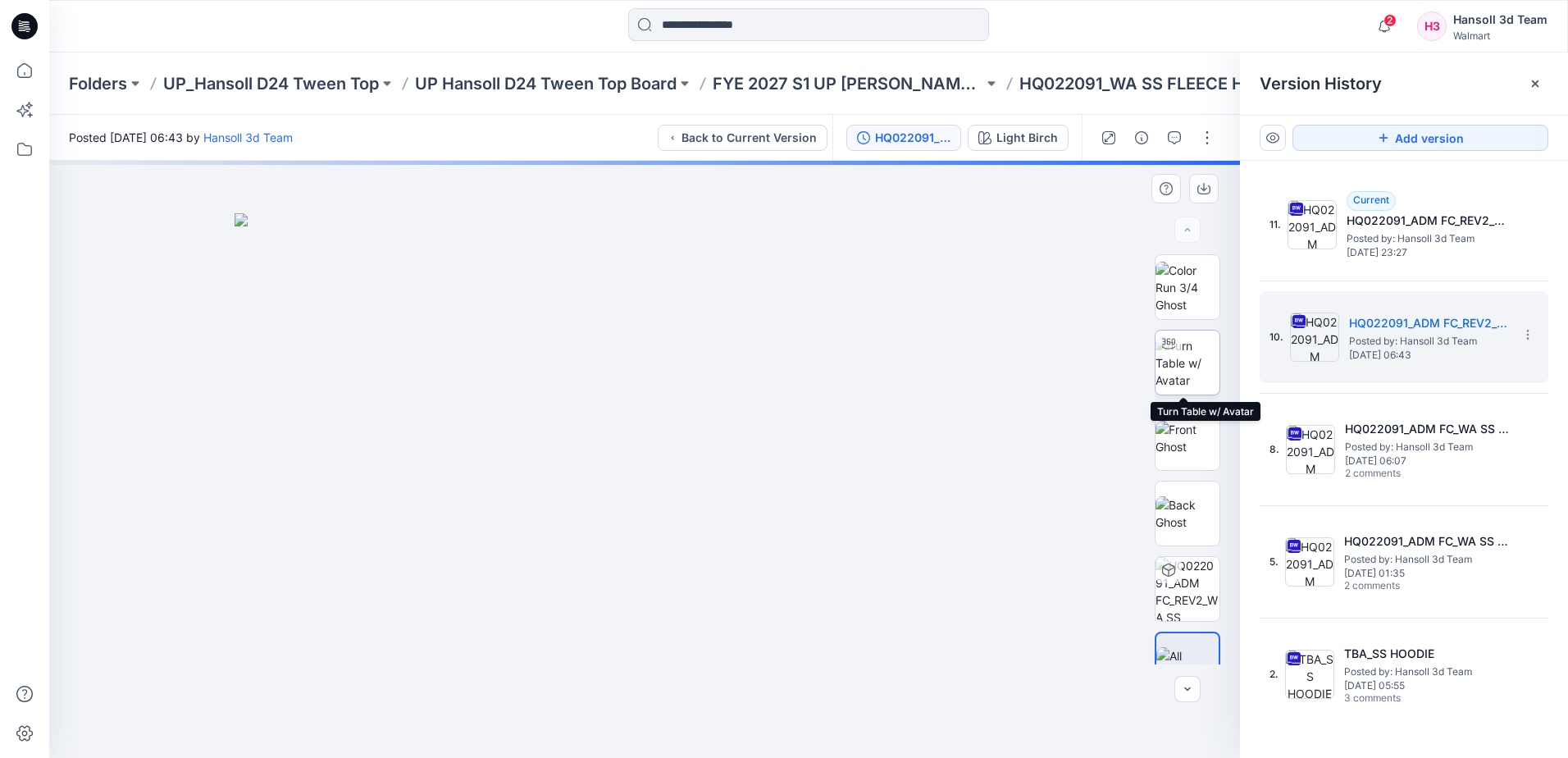
click at [1192, 364] on img at bounding box center [1188, 363] width 64 height 52
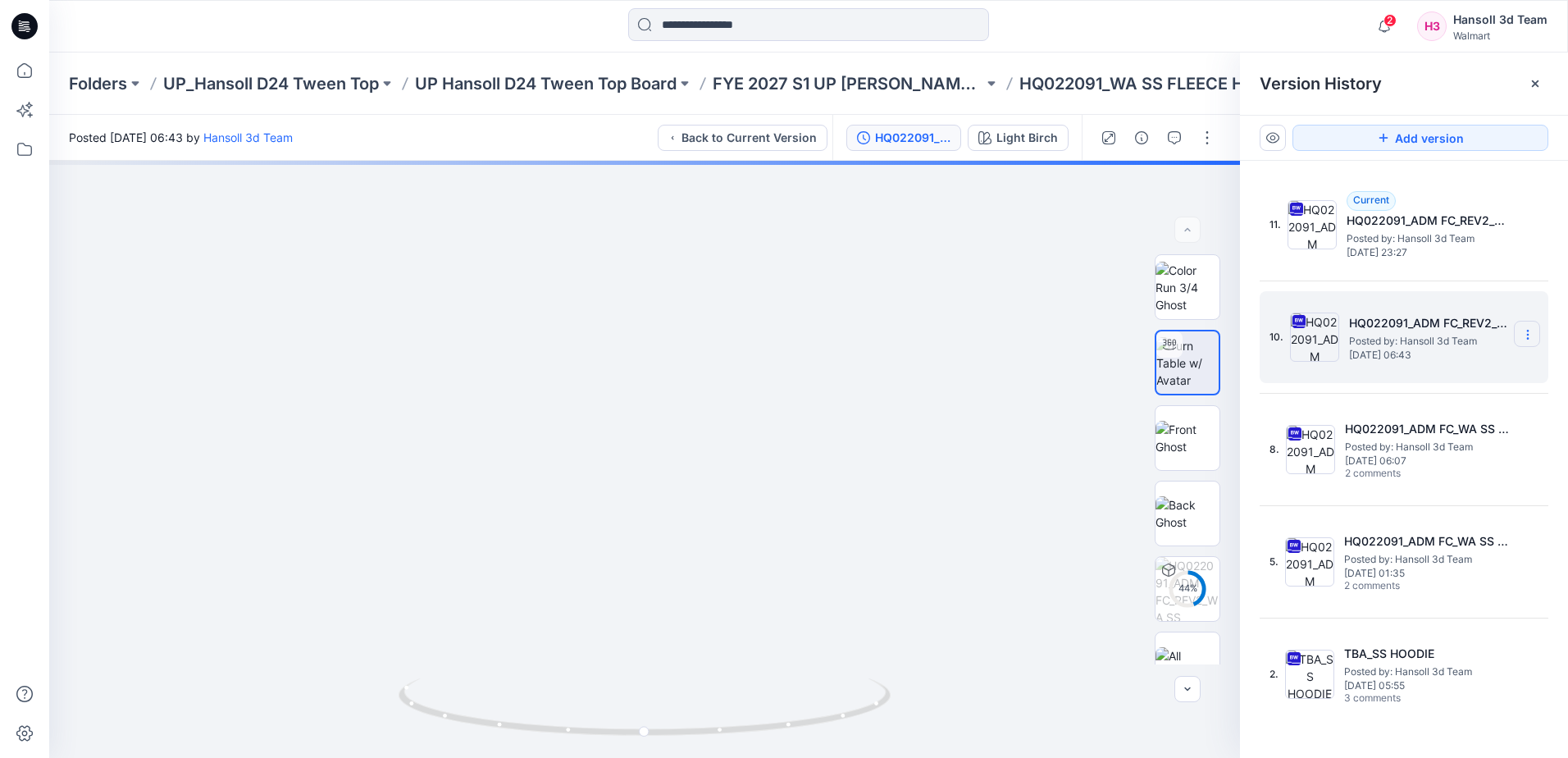
click at [1528, 336] on icon at bounding box center [1528, 334] width 13 height 13
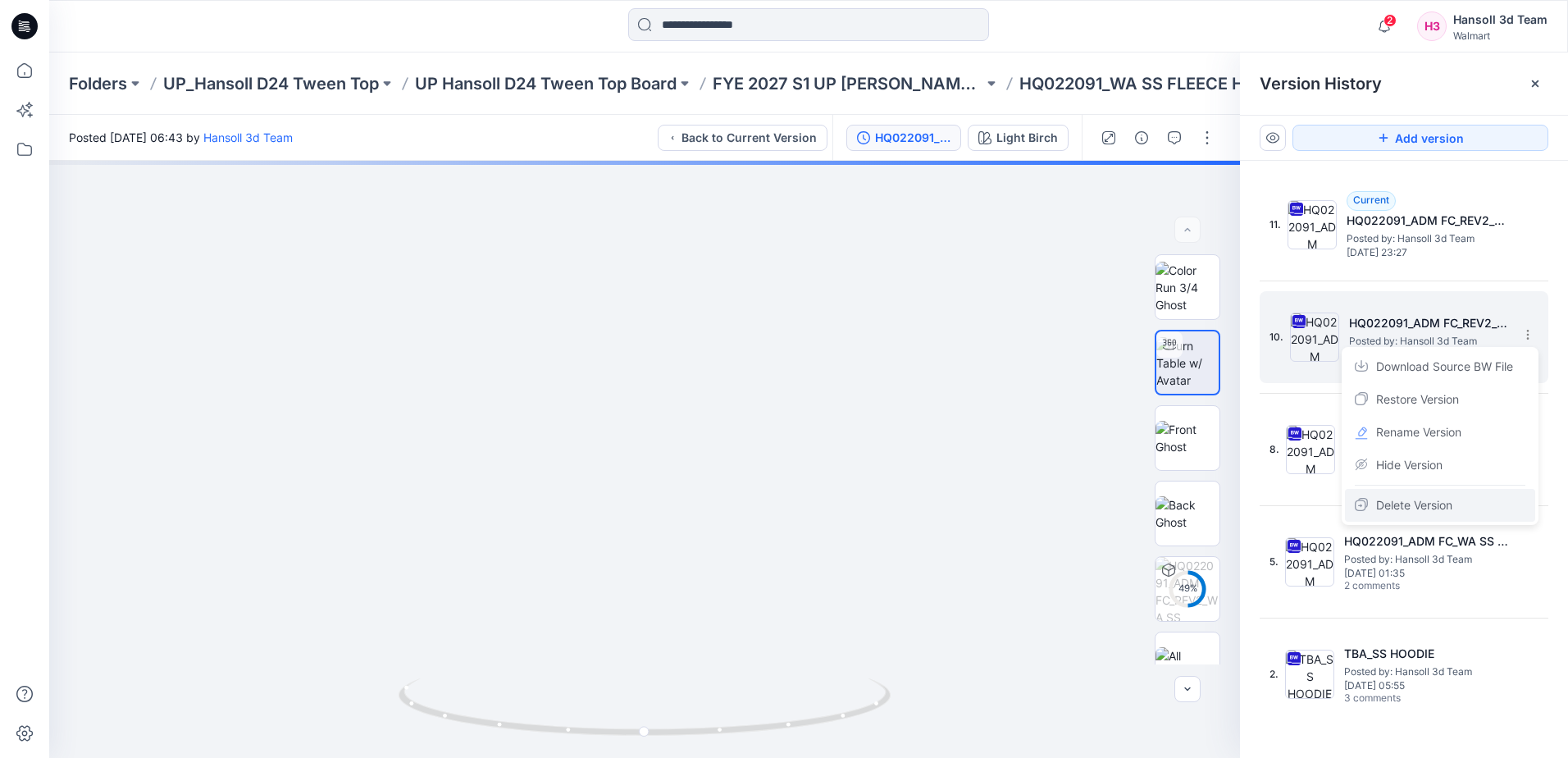
click at [1399, 500] on span "Delete Version" at bounding box center [1415, 505] width 77 height 20
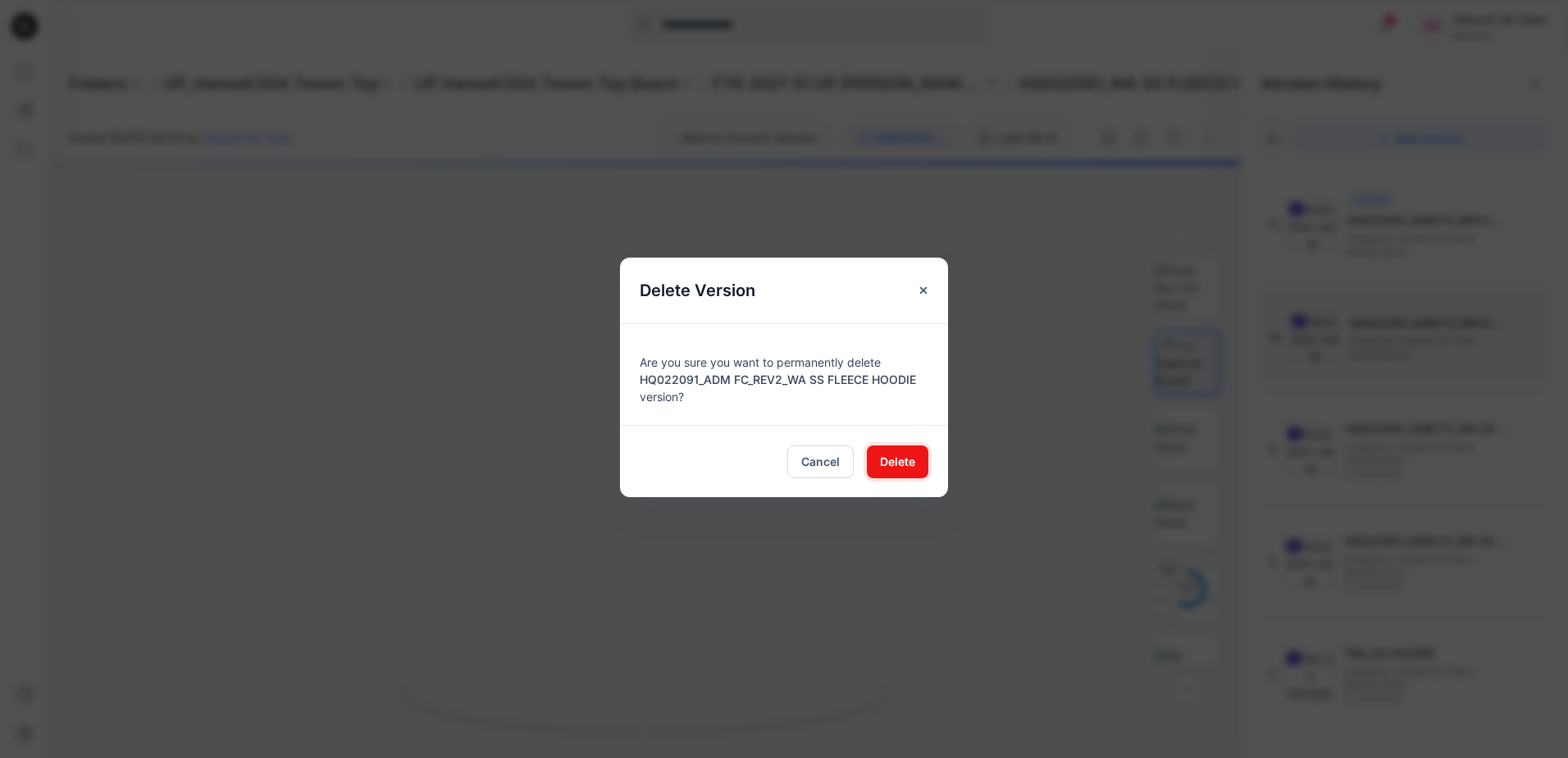
drag, startPoint x: 874, startPoint y: 463, endPoint x: 903, endPoint y: 478, distance: 32.6
click at [879, 464] on button "Delete" at bounding box center [898, 461] width 62 height 32
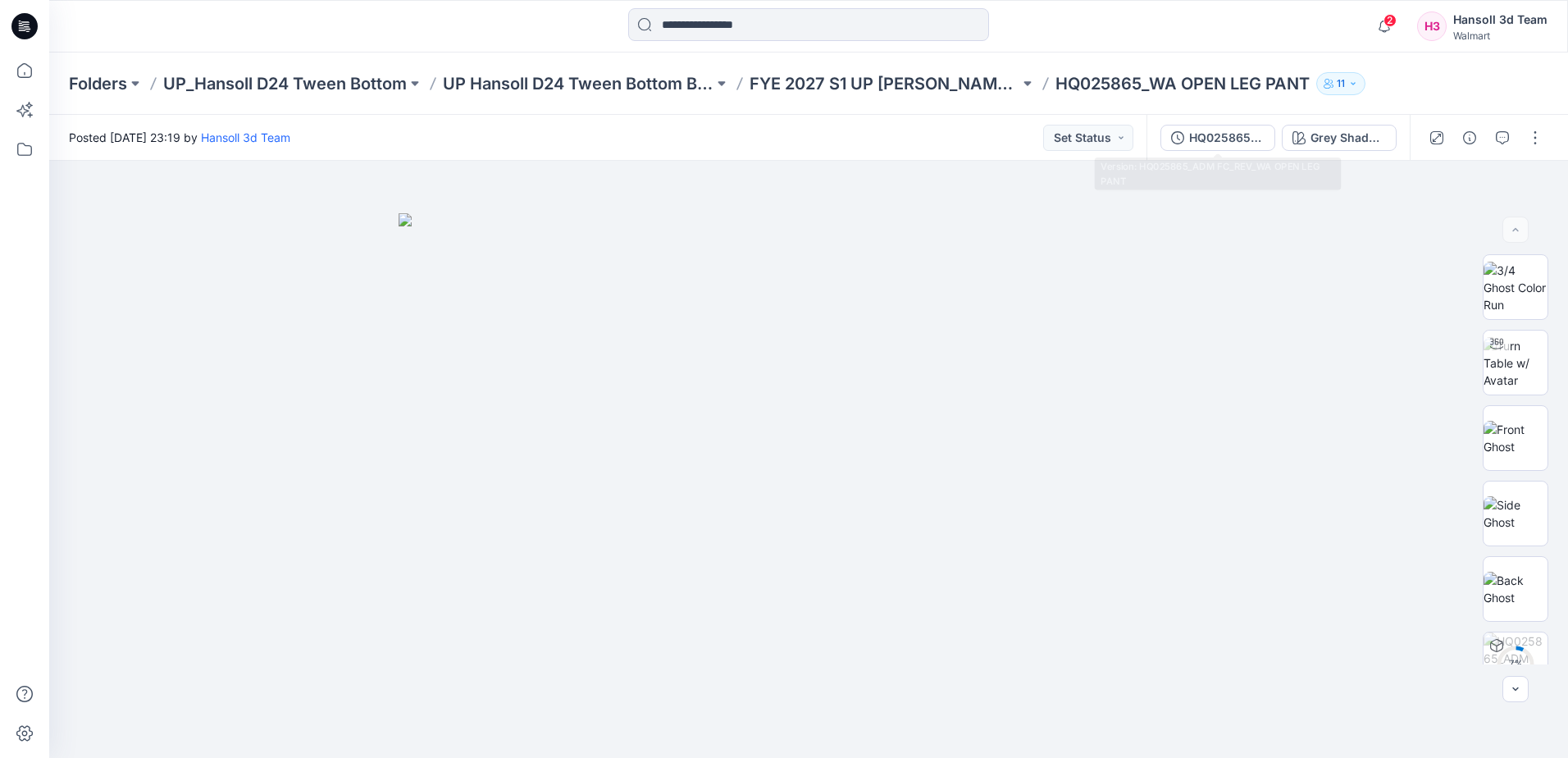
click at [1231, 146] on button "HQ025865_ADM FC_REV_WA OPEN LEG PANT" at bounding box center [1218, 138] width 115 height 27
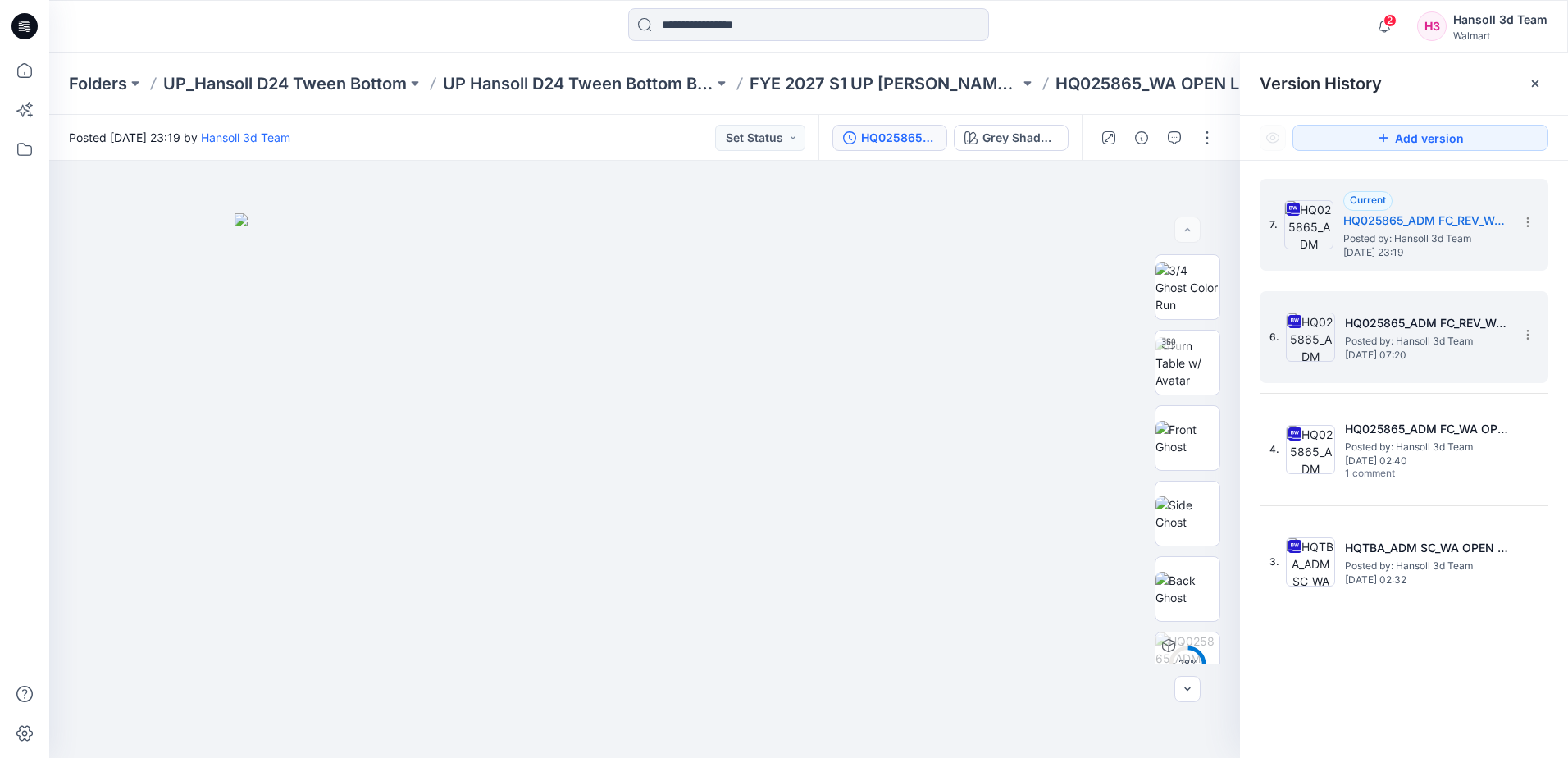
click at [1446, 327] on h5 "HQ025865_ADM FC_REV_WA OPEN LEG PANT" at bounding box center [1426, 323] width 164 height 20
click at [1391, 232] on span "Posted by: Hansoll 3d Team" at bounding box center [1425, 238] width 164 height 17
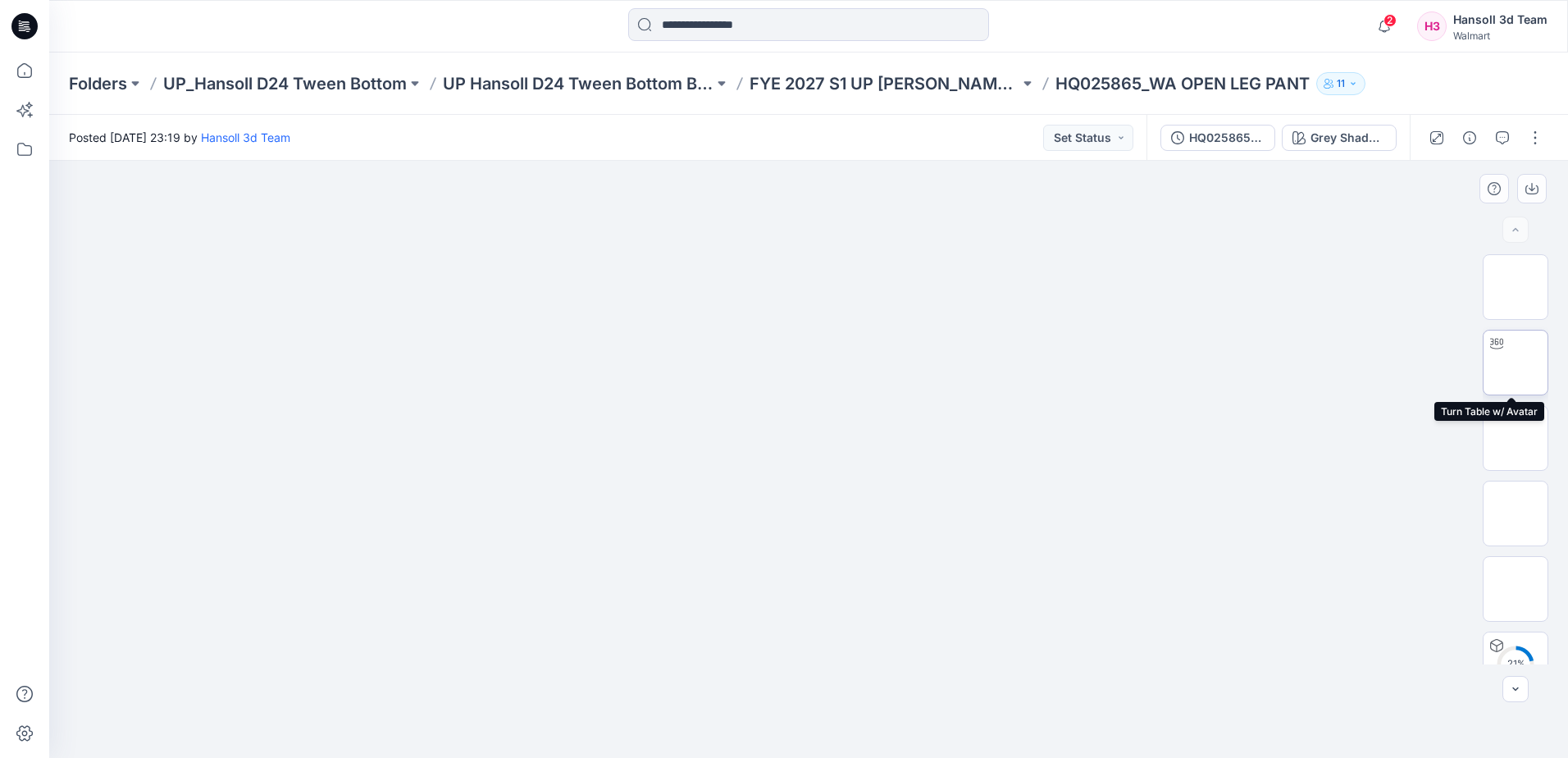
drag, startPoint x: 1499, startPoint y: 379, endPoint x: 1290, endPoint y: 372, distance: 209.1
click at [1499, 379] on img at bounding box center [1515, 363] width 64 height 52
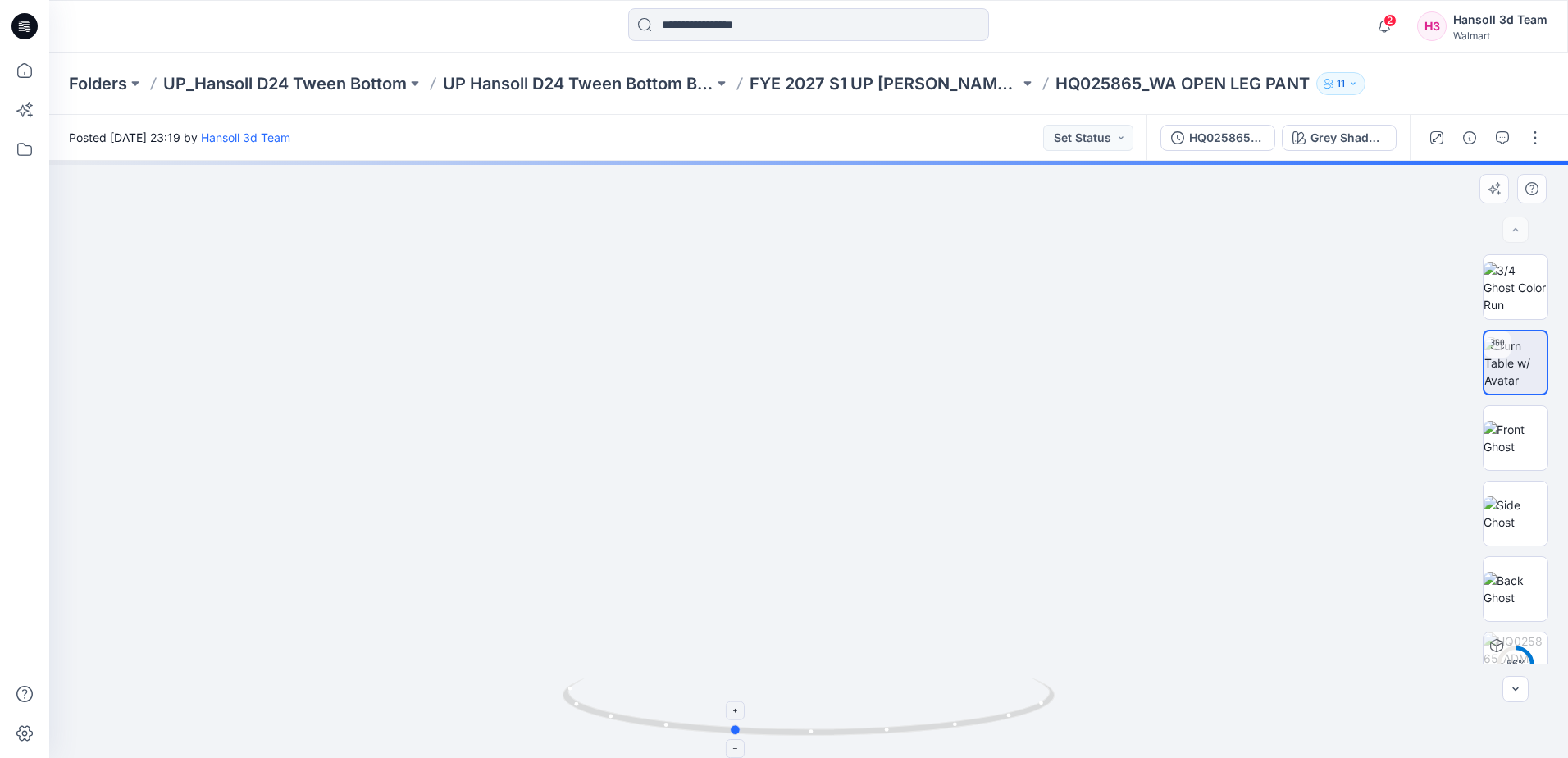
drag, startPoint x: 825, startPoint y: 729, endPoint x: 754, endPoint y: 733, distance: 71.1
click at [754, 733] on icon at bounding box center [810, 709] width 496 height 62
drag, startPoint x: 991, startPoint y: 711, endPoint x: 951, endPoint y: 716, distance: 40.3
click at [951, 716] on icon at bounding box center [810, 709] width 496 height 62
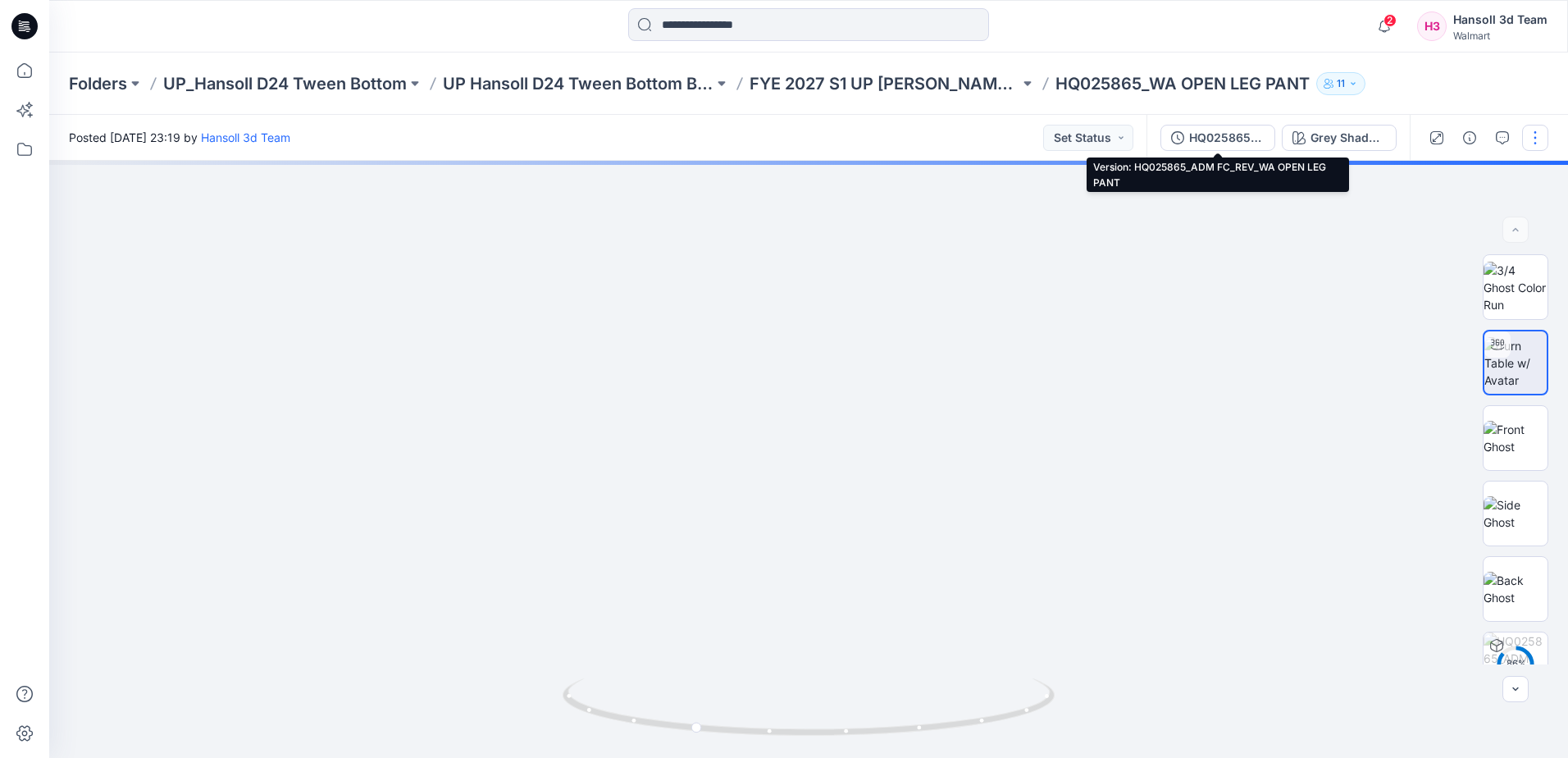
click at [1202, 134] on div "HQ025865_ADM FC_REV_WA OPEN LEG PANT" at bounding box center [1227, 138] width 76 height 18
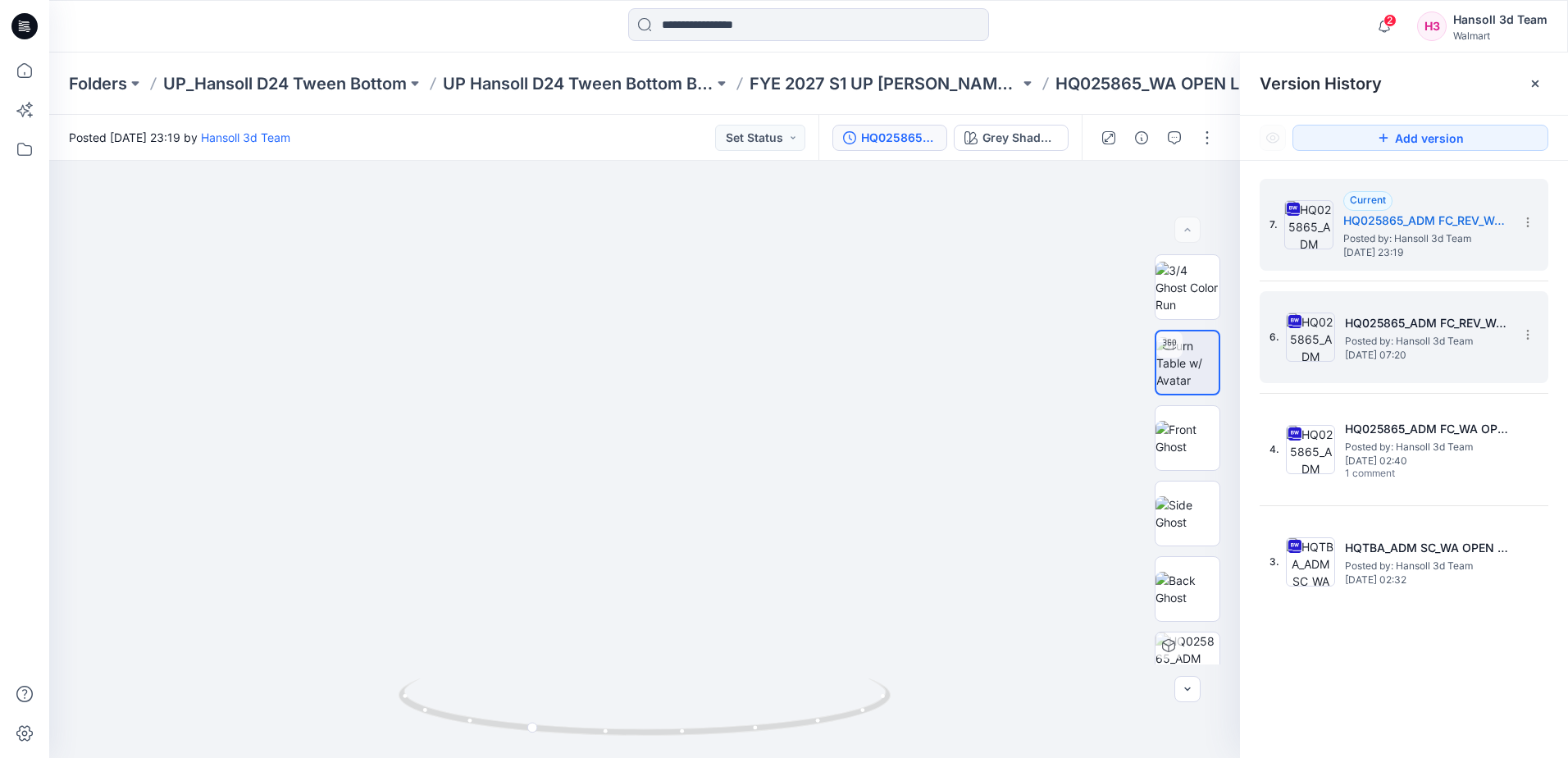
click at [1435, 330] on h5 "HQ025865_ADM FC_REV_WA OPEN LEG PANT" at bounding box center [1426, 323] width 164 height 20
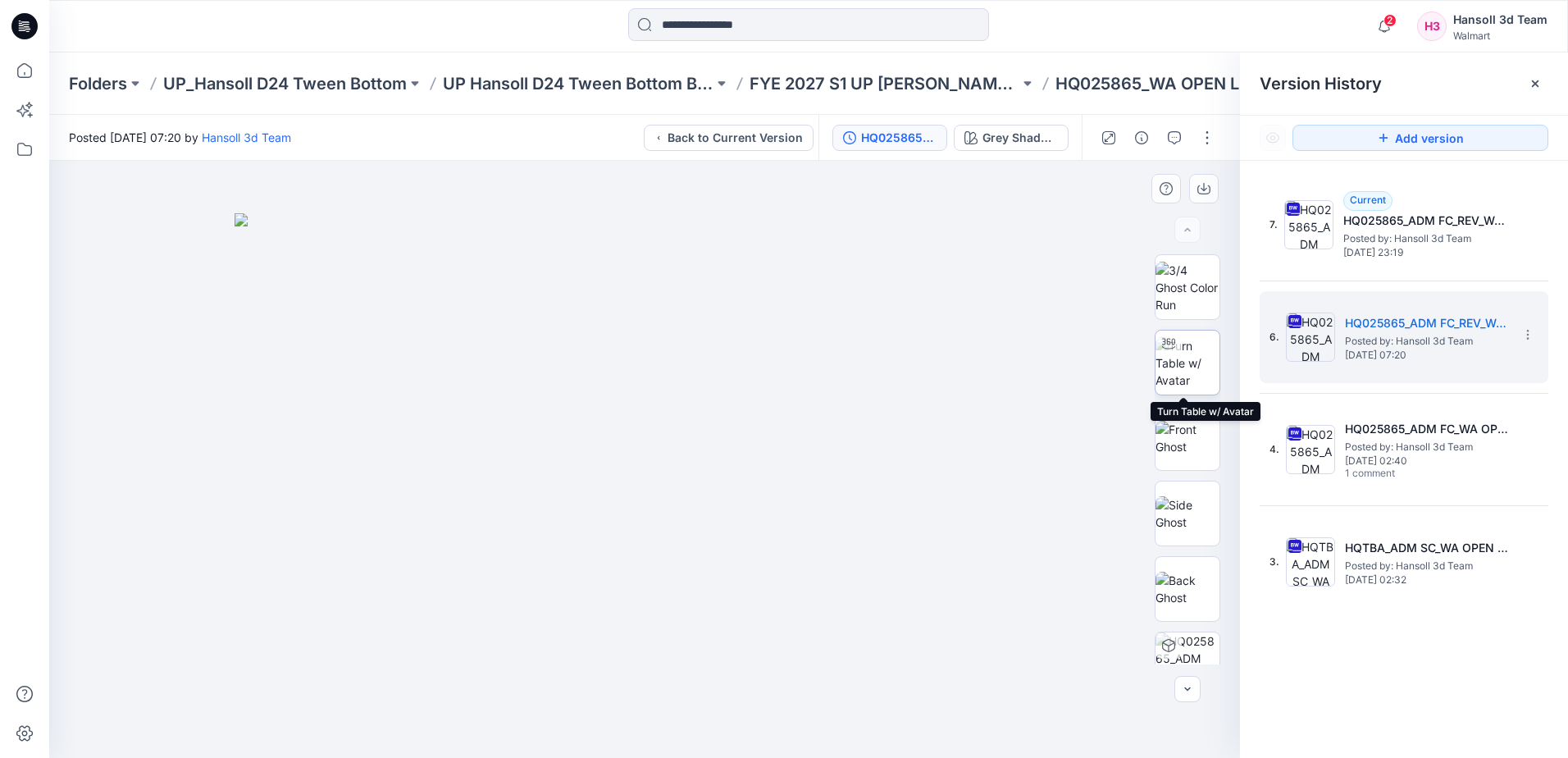
click at [1181, 362] on img at bounding box center [1188, 363] width 64 height 52
drag, startPoint x: 804, startPoint y: 714, endPoint x: 631, endPoint y: 724, distance: 173.3
click at [631, 724] on icon at bounding box center [646, 709] width 496 height 62
drag, startPoint x: 692, startPoint y: 723, endPoint x: 735, endPoint y: 719, distance: 43.2
click at [735, 719] on icon at bounding box center [646, 709] width 496 height 62
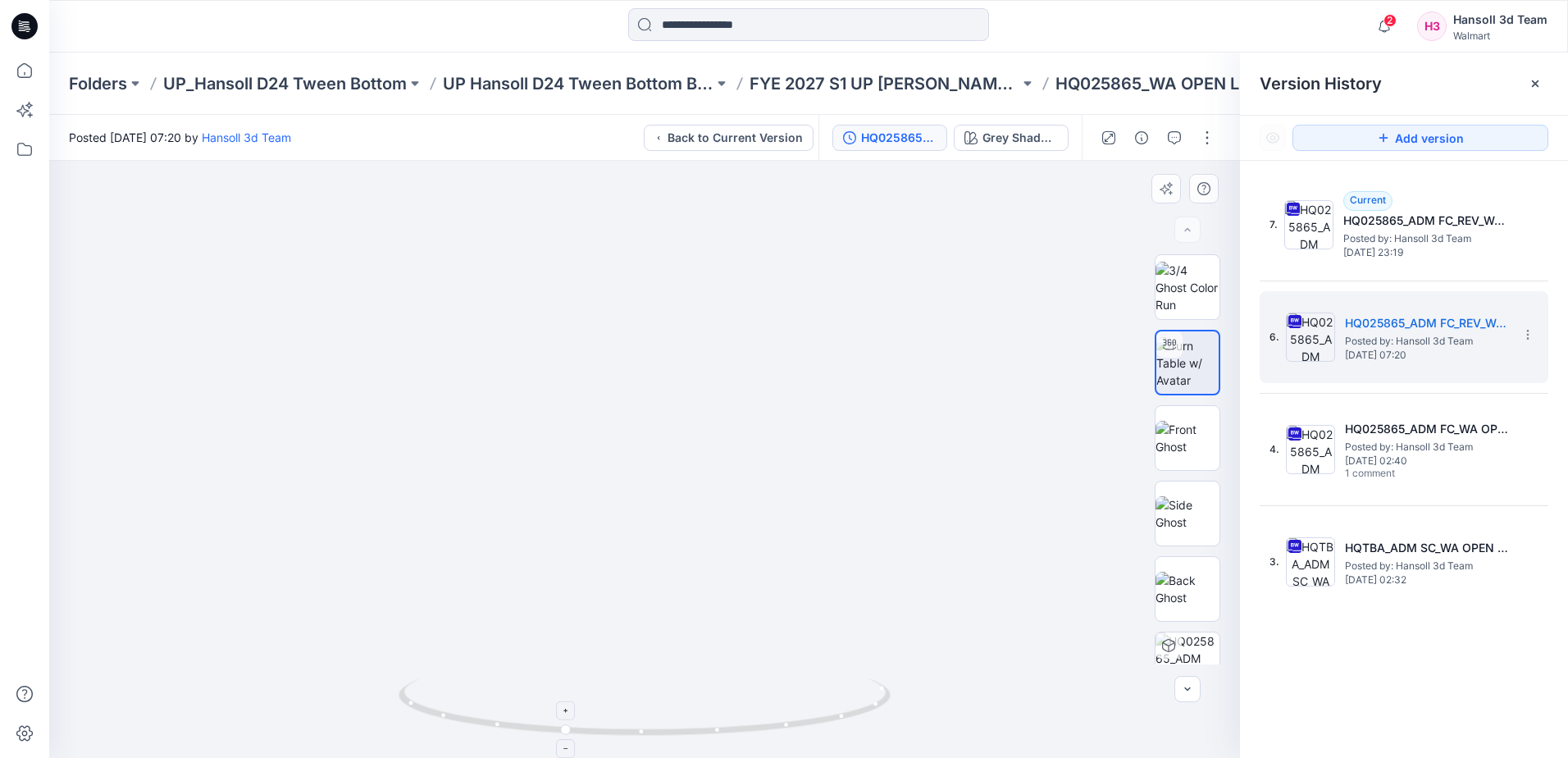
drag, startPoint x: 730, startPoint y: 698, endPoint x: 721, endPoint y: 698, distance: 9.0
click at [721, 698] on icon at bounding box center [646, 709] width 496 height 62
click at [1537, 331] on section at bounding box center [1527, 333] width 27 height 27
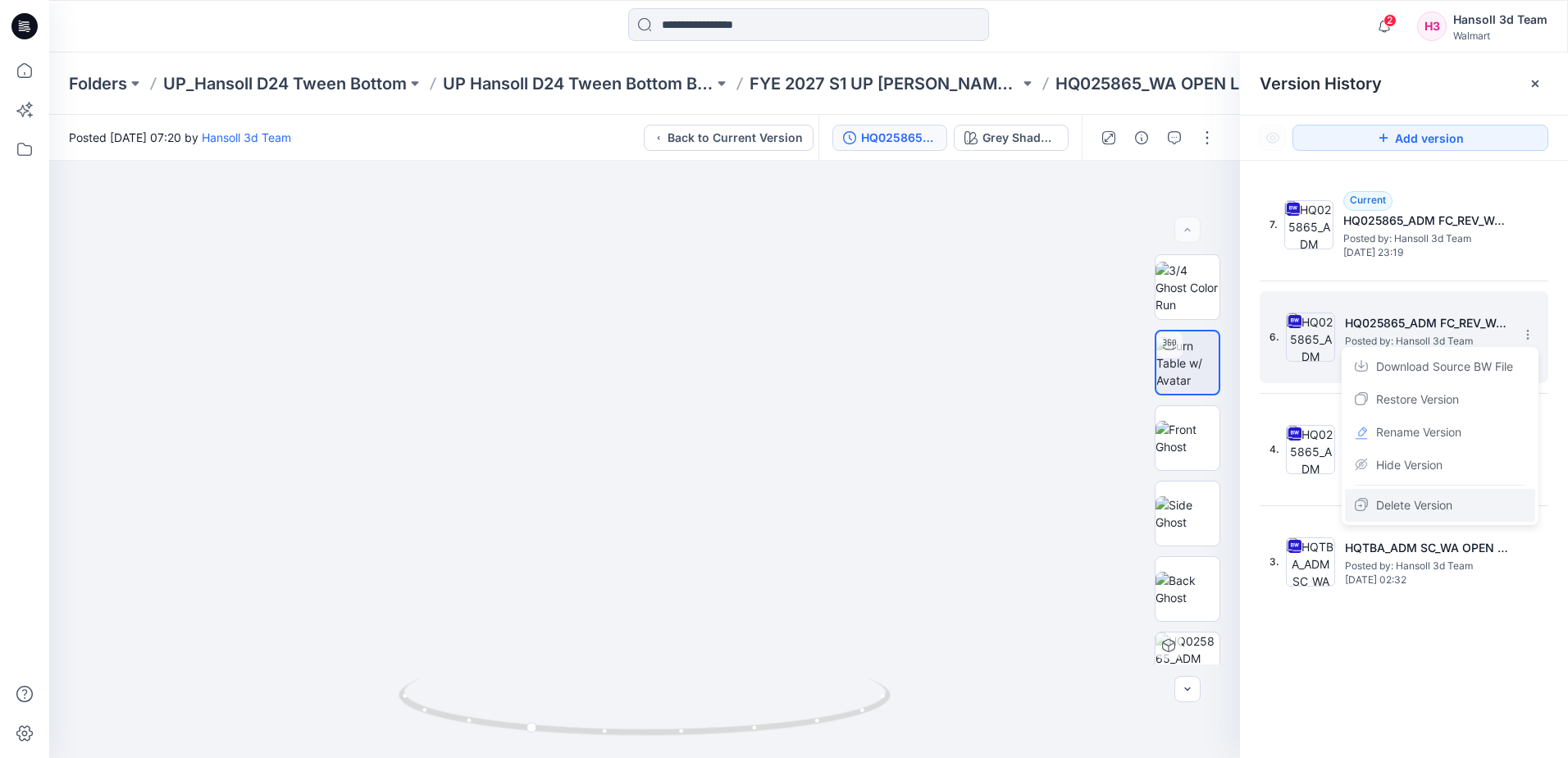
click at [1418, 506] on span "Delete Version" at bounding box center [1415, 505] width 77 height 20
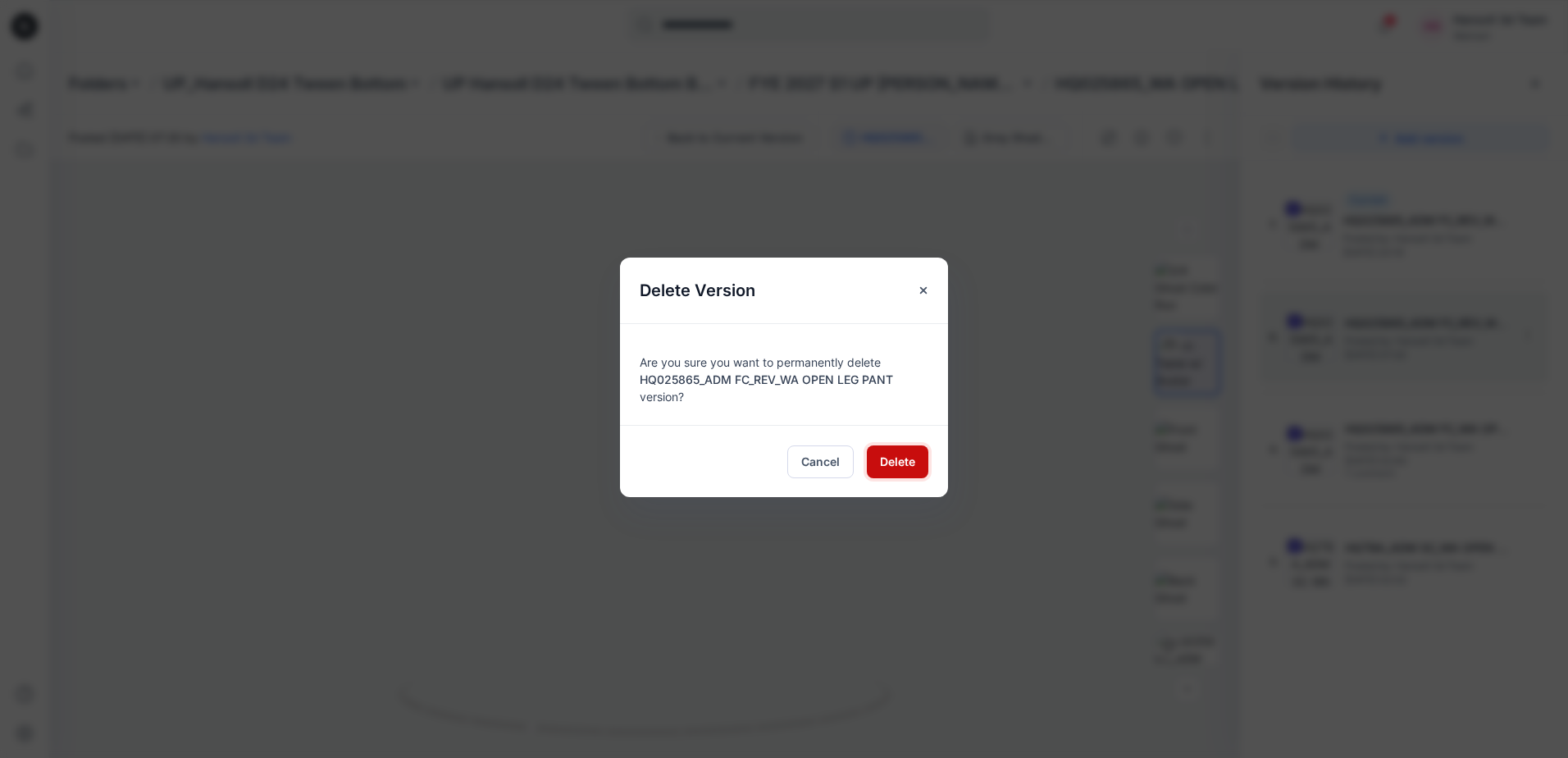
click at [918, 464] on button "Delete" at bounding box center [898, 461] width 62 height 32
